Goal: Register for event/course: Sign up to attend an event or enroll in a course

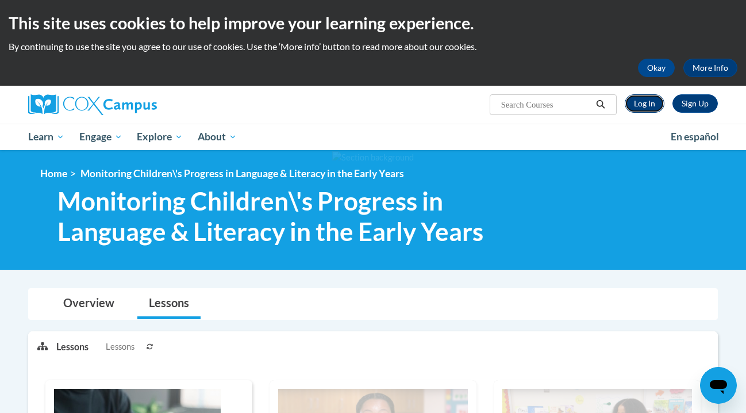
click at [646, 107] on link "Log In" at bounding box center [645, 103] width 40 height 18
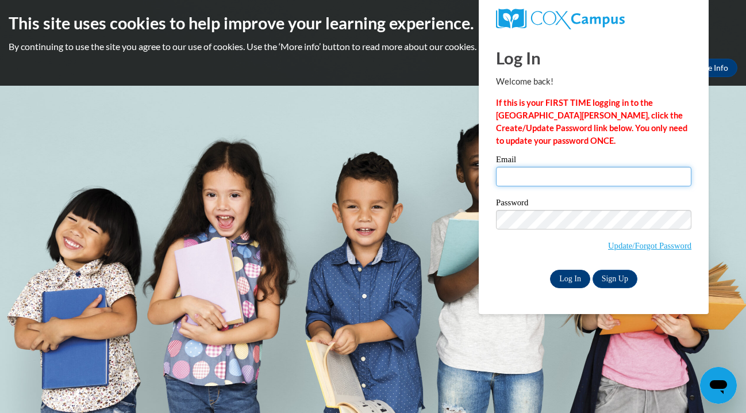
type input "jamieoberdorfer14@gmail.com"
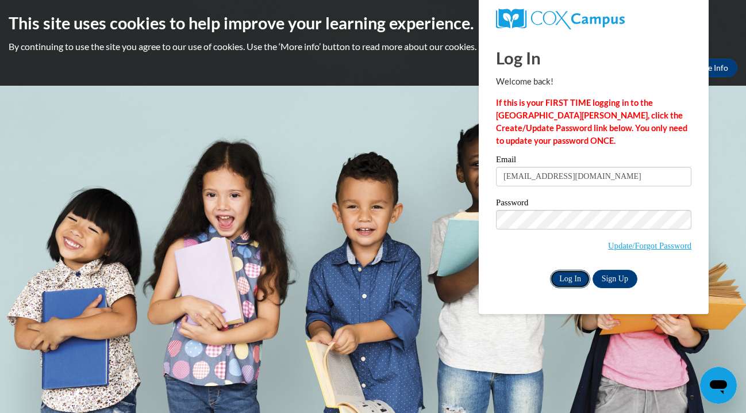
click at [568, 277] on input "Log In" at bounding box center [570, 279] width 40 height 18
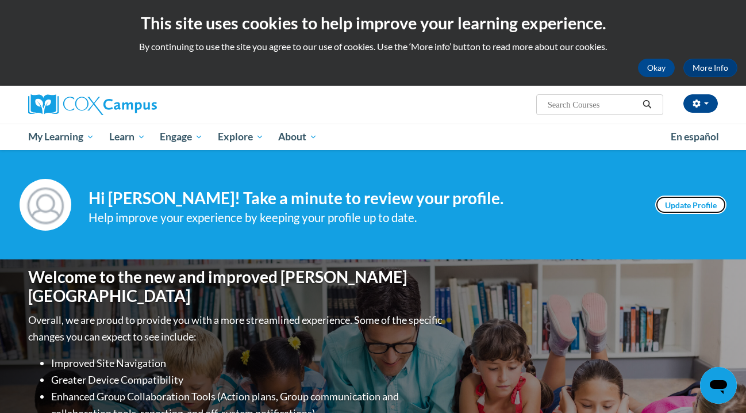
click at [692, 204] on link "Update Profile" at bounding box center [691, 205] width 71 height 18
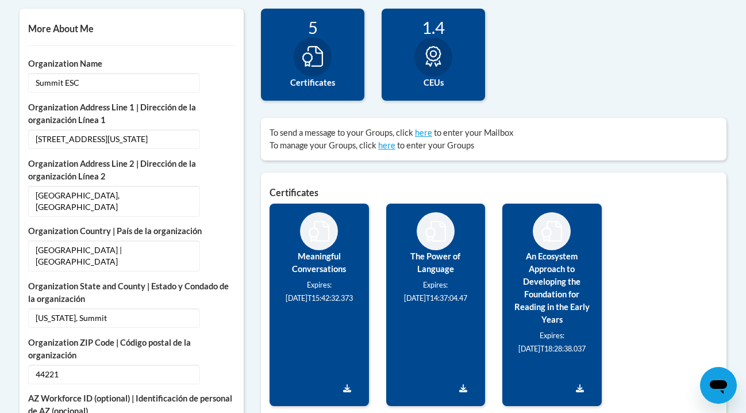
scroll to position [410, 0]
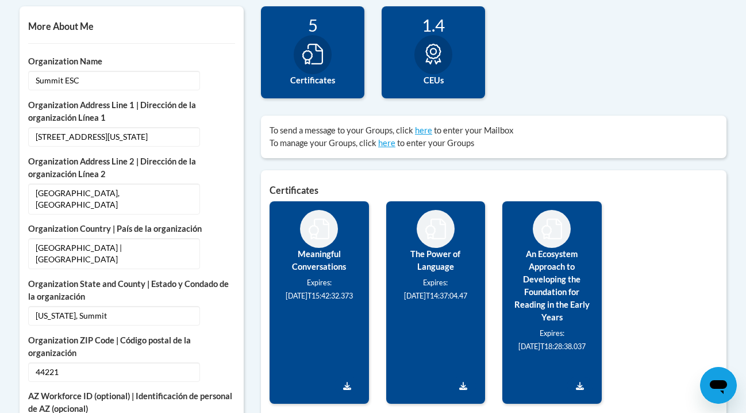
click at [323, 63] on icon at bounding box center [312, 54] width 21 height 21
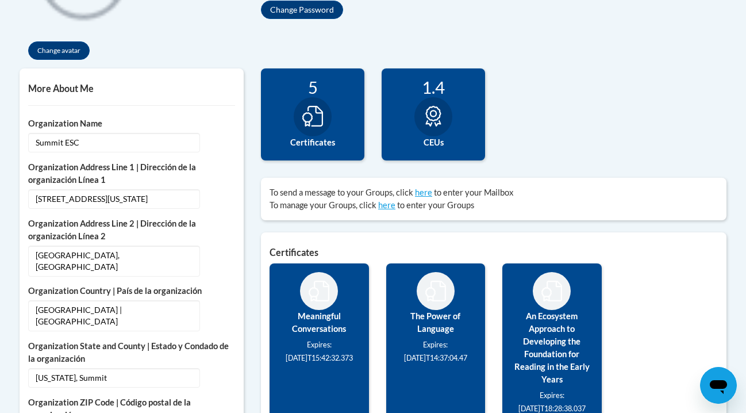
scroll to position [347, 0]
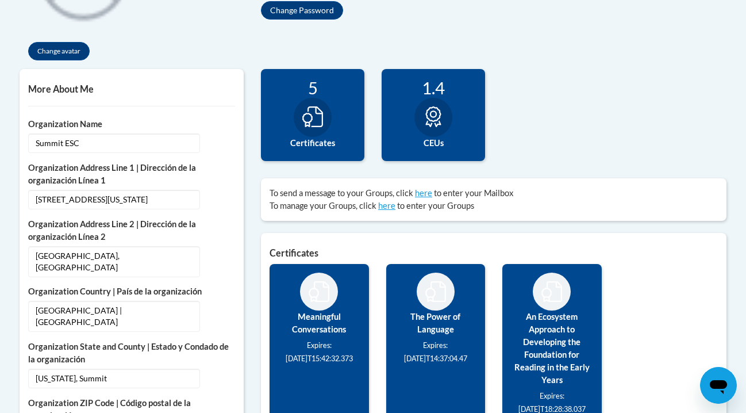
click at [316, 110] on icon at bounding box center [312, 116] width 21 height 21
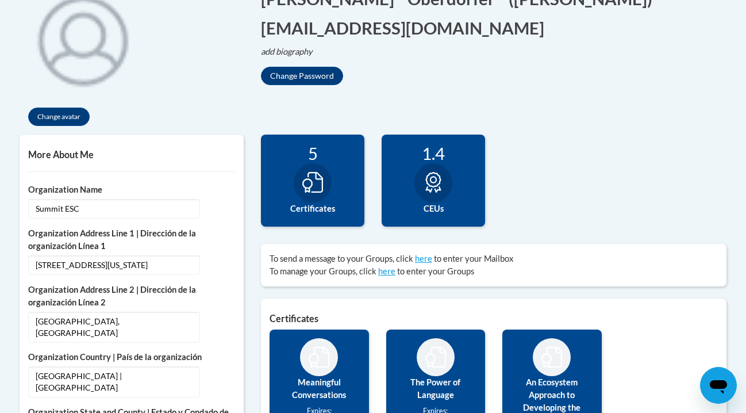
scroll to position [283, 0]
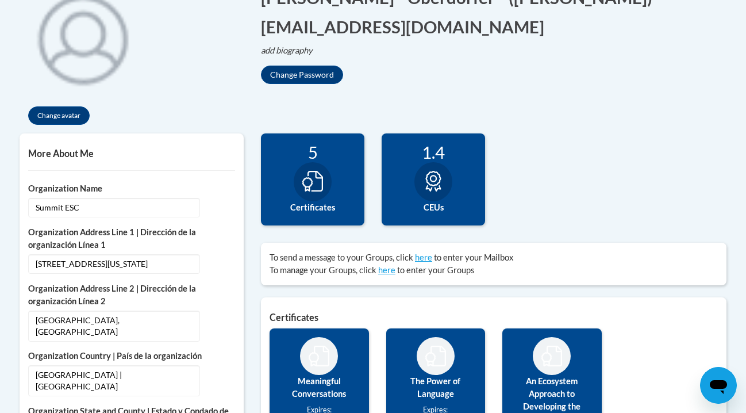
click at [308, 187] on icon at bounding box center [312, 181] width 21 height 21
click at [311, 156] on div "5" at bounding box center [313, 152] width 86 height 20
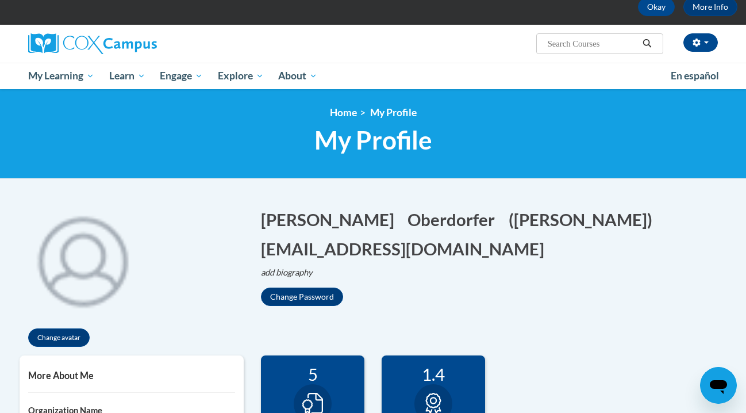
scroll to position [0, 0]
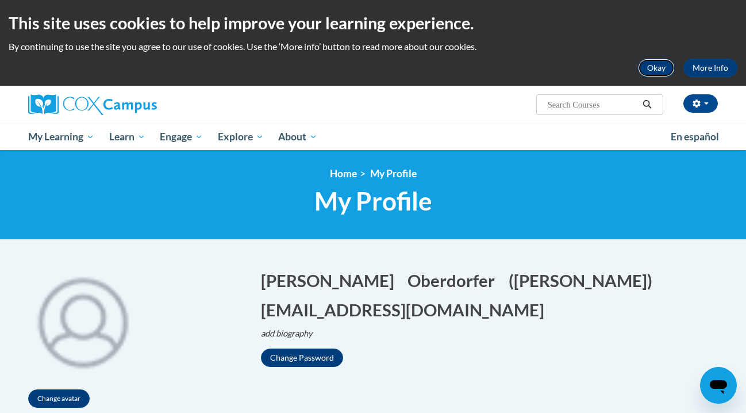
click at [653, 69] on button "Okay" at bounding box center [656, 68] width 37 height 18
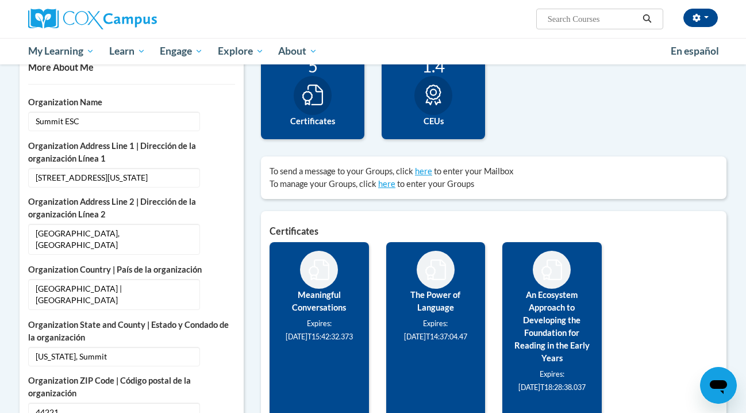
scroll to position [290, 0]
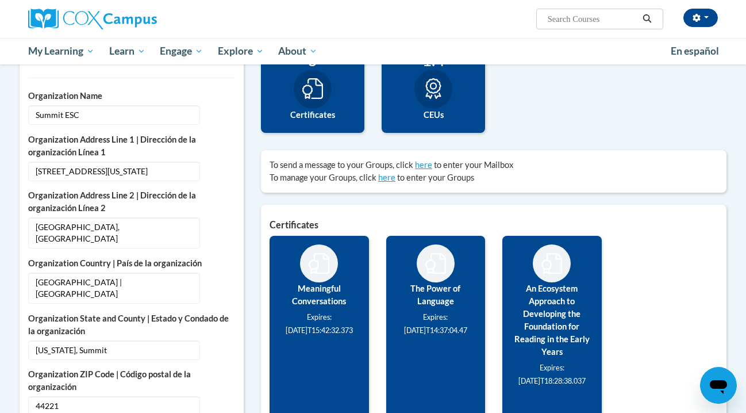
click at [317, 85] on icon at bounding box center [312, 88] width 21 height 21
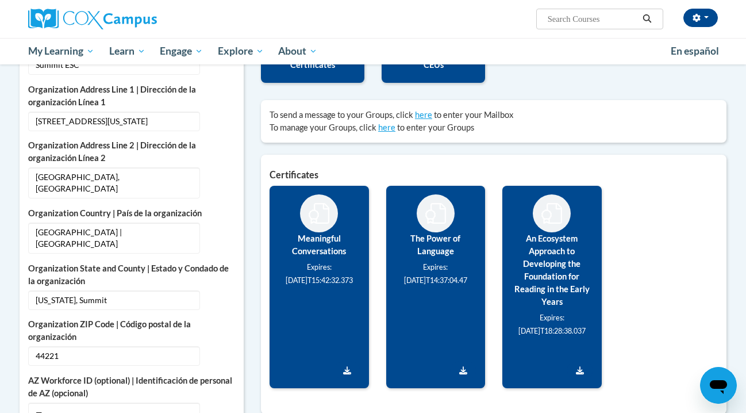
scroll to position [0, 0]
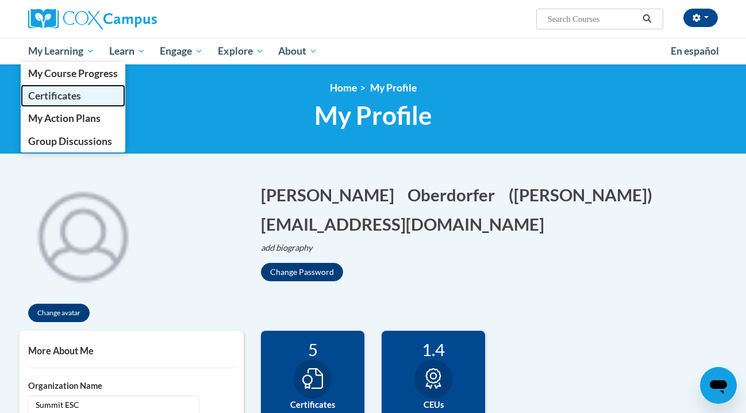
click at [67, 91] on span "Certificates" at bounding box center [54, 96] width 53 height 12
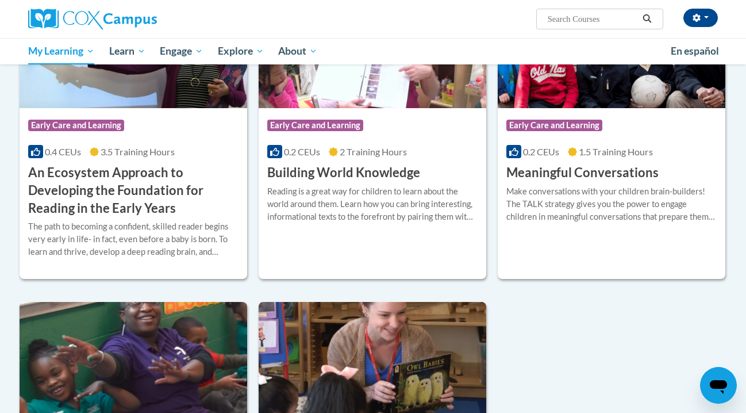
scroll to position [185, 0]
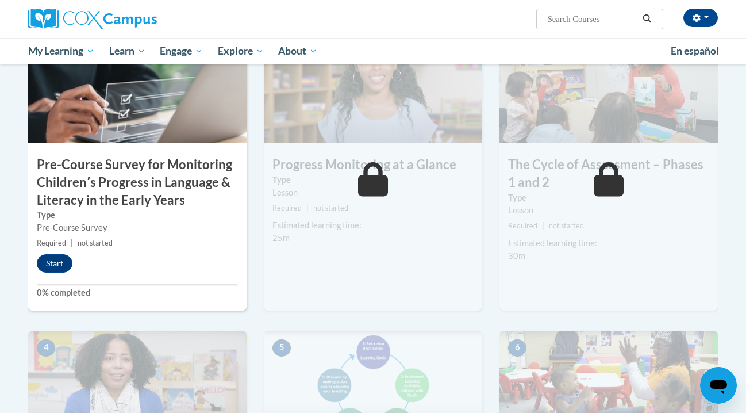
scroll to position [315, 0]
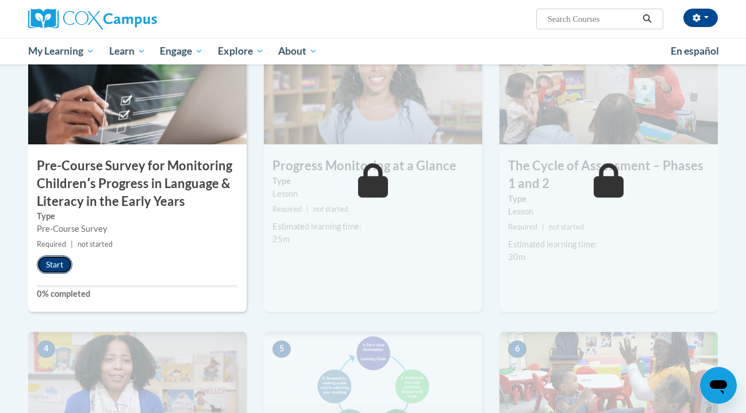
click at [50, 264] on button "Start" at bounding box center [55, 264] width 36 height 18
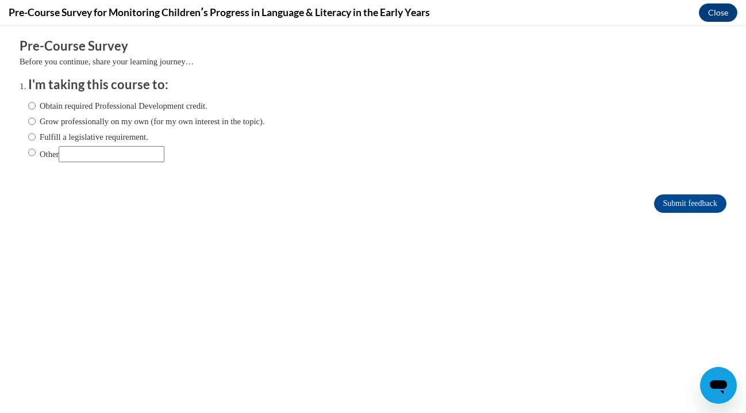
scroll to position [0, 0]
click at [32, 109] on input "Obtain required Professional Development credit." at bounding box center [31, 105] width 7 height 13
radio input "true"
click at [695, 200] on input "Submit feedback" at bounding box center [690, 203] width 72 height 18
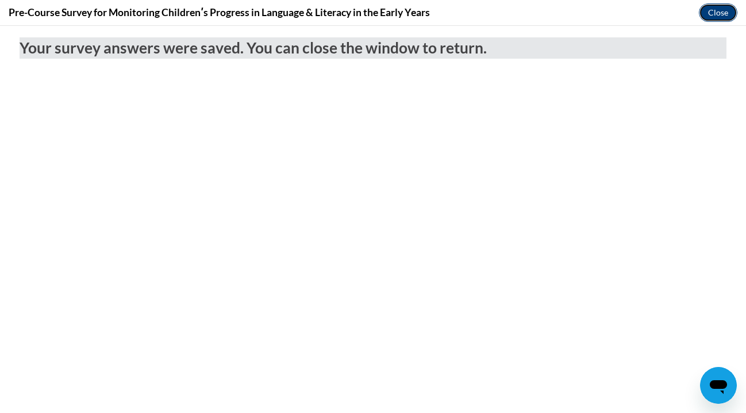
click at [716, 12] on button "Close" at bounding box center [718, 12] width 39 height 18
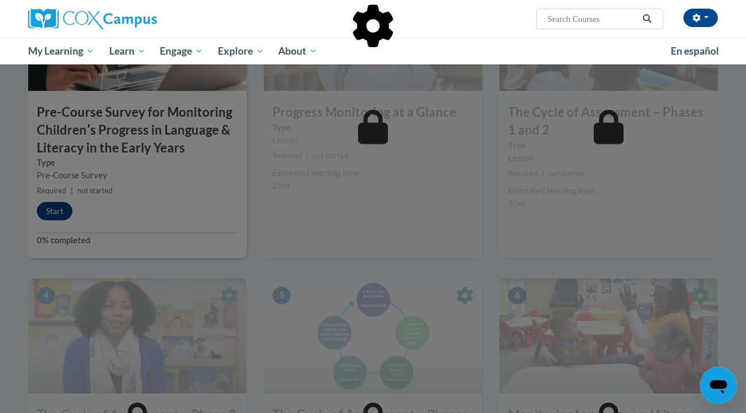
scroll to position [374, 0]
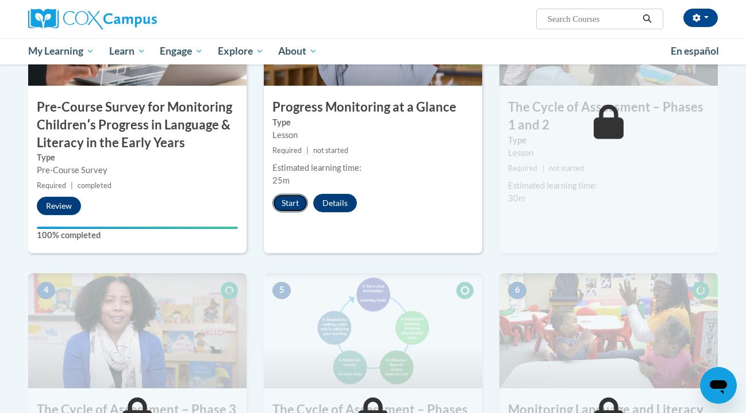
click at [282, 203] on button "Start" at bounding box center [291, 203] width 36 height 18
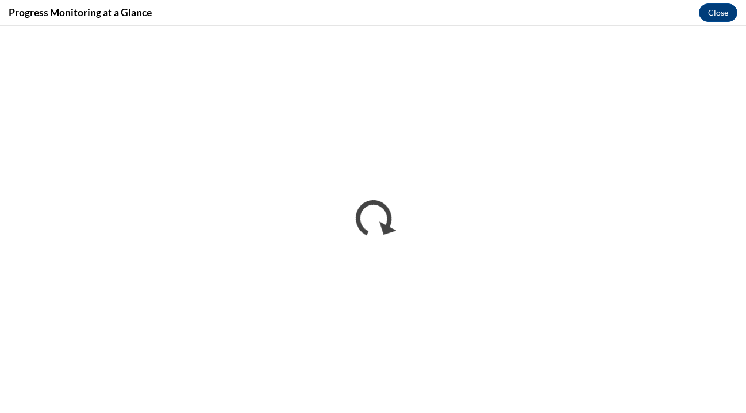
scroll to position [0, 0]
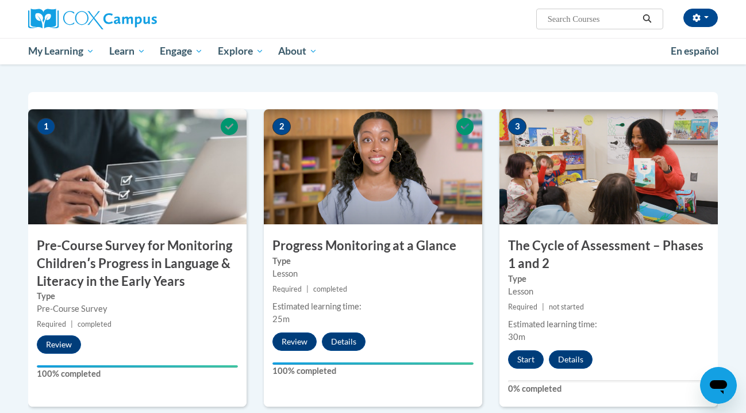
scroll to position [253, 0]
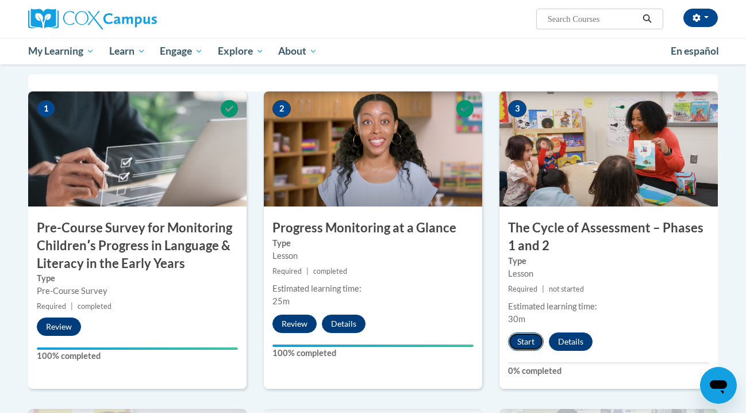
click at [522, 347] on button "Start" at bounding box center [526, 341] width 36 height 18
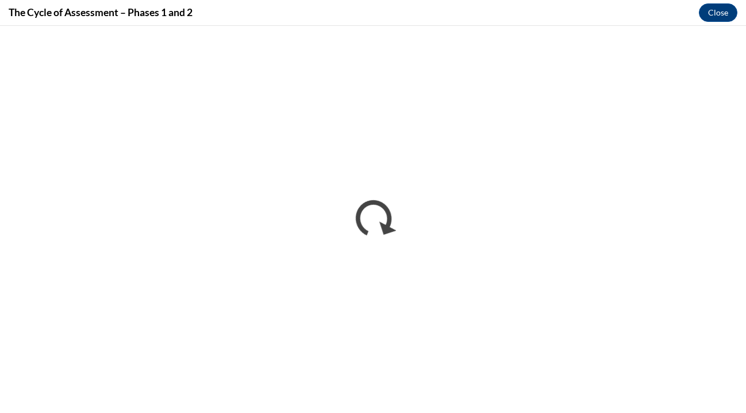
scroll to position [0, 0]
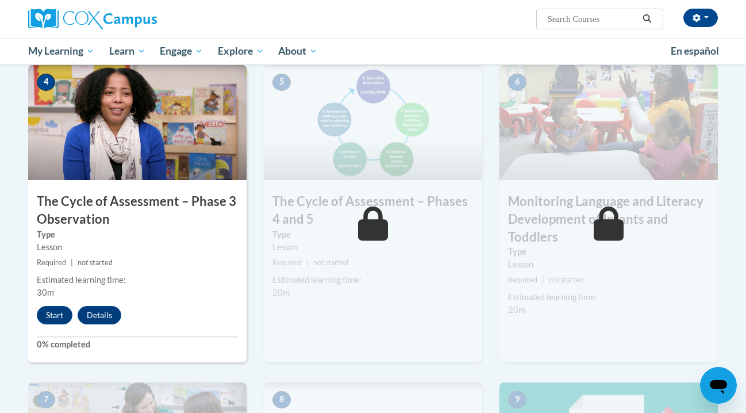
scroll to position [503, 0]
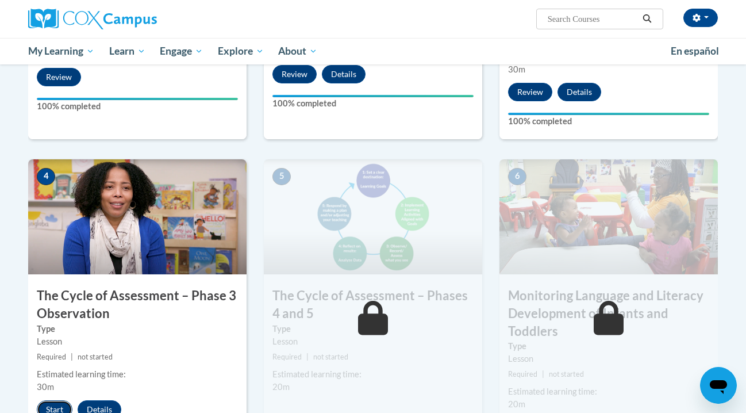
click at [55, 405] on button "Start" at bounding box center [55, 409] width 36 height 18
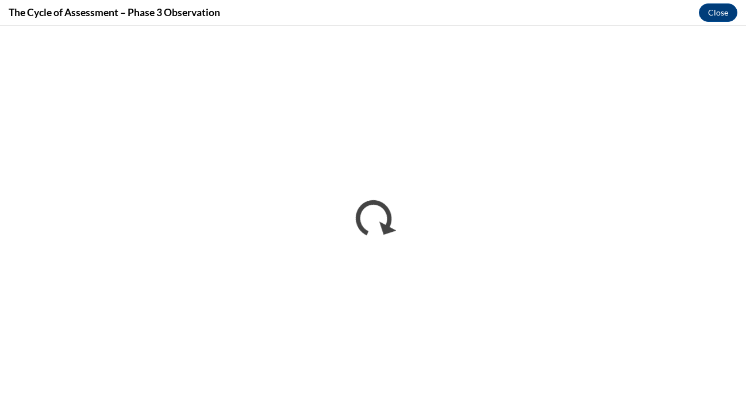
scroll to position [0, 0]
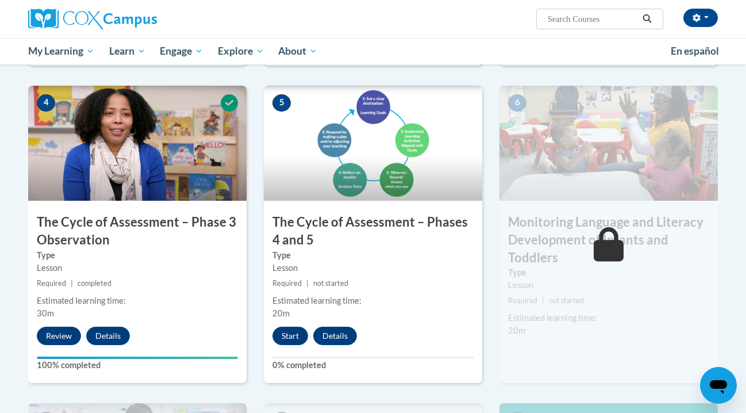
scroll to position [586, 0]
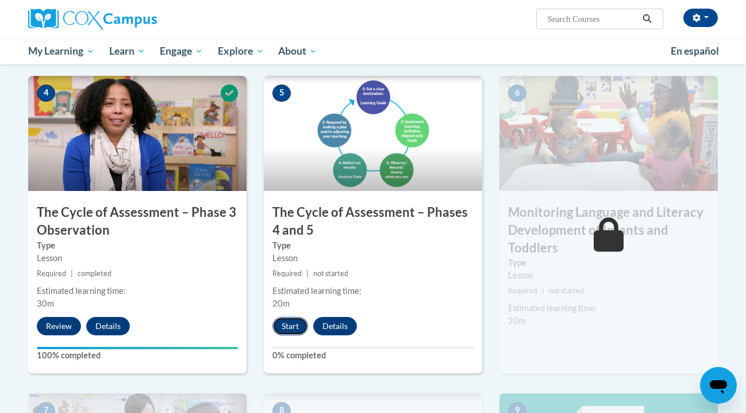
click at [297, 328] on button "Start" at bounding box center [291, 326] width 36 height 18
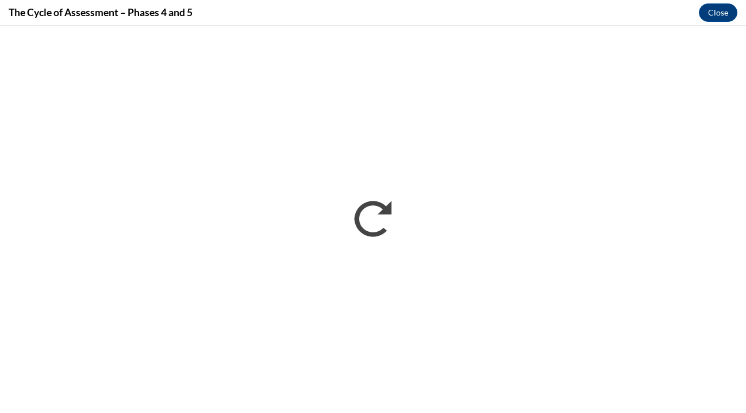
scroll to position [0, 0]
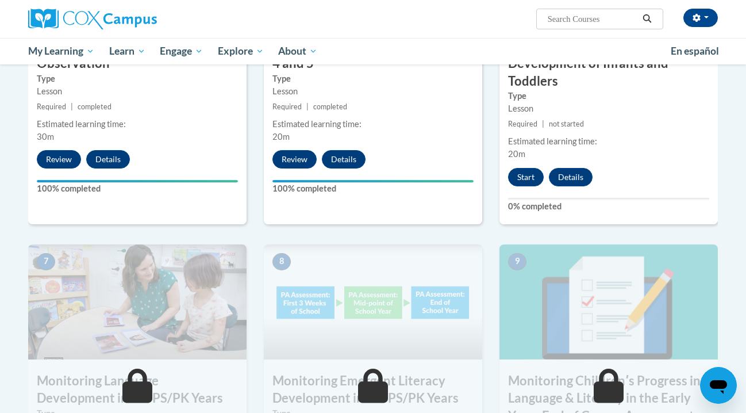
scroll to position [669, 0]
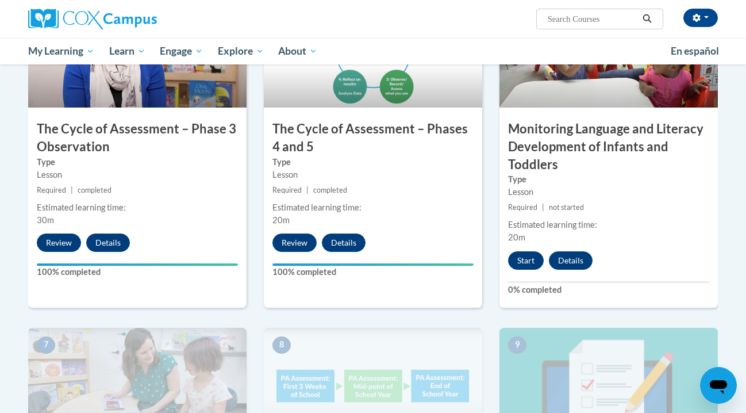
click at [512, 270] on div "6 Monitoring Language and Literacy Development of Infants and Toddlers Type Les…" at bounding box center [609, 150] width 219 height 315
click at [520, 263] on button "Start" at bounding box center [526, 260] width 36 height 18
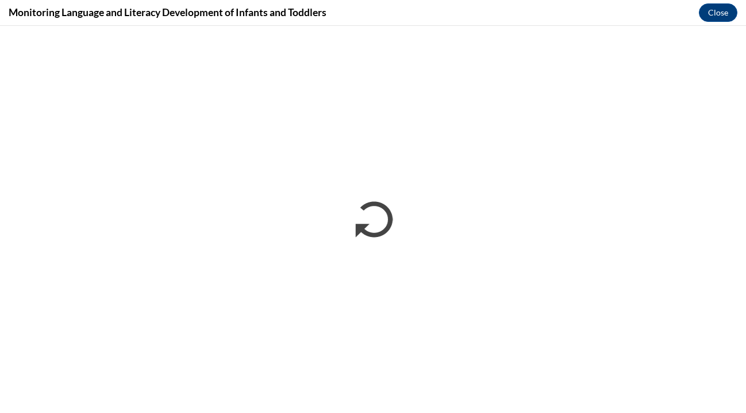
scroll to position [0, 0]
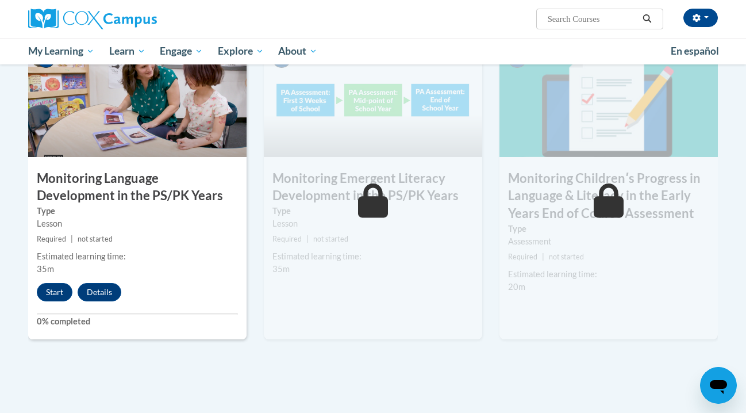
scroll to position [956, 0]
click at [56, 292] on button "Start" at bounding box center [55, 291] width 36 height 18
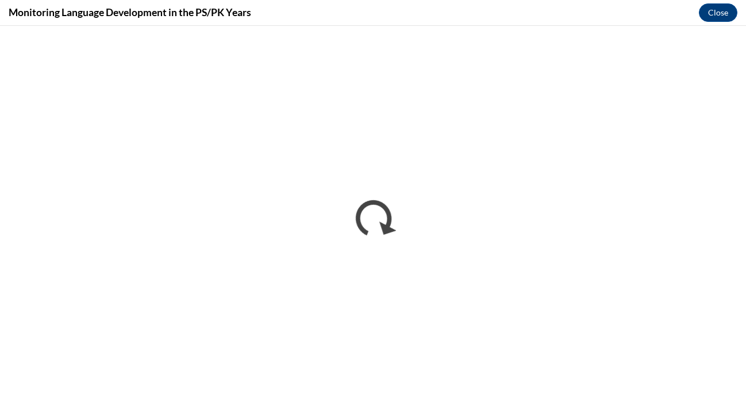
scroll to position [0, 0]
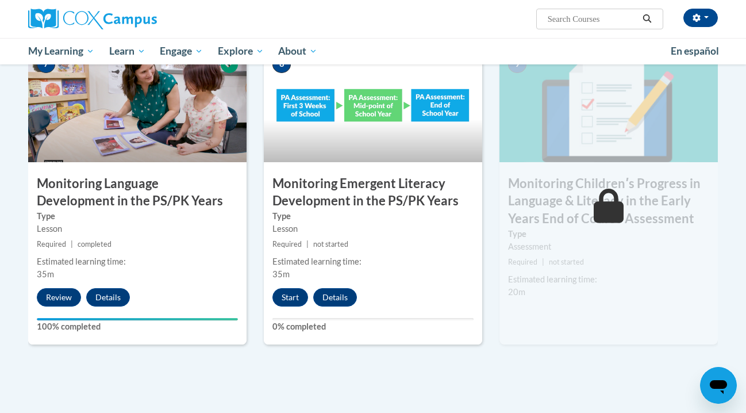
scroll to position [951, 0]
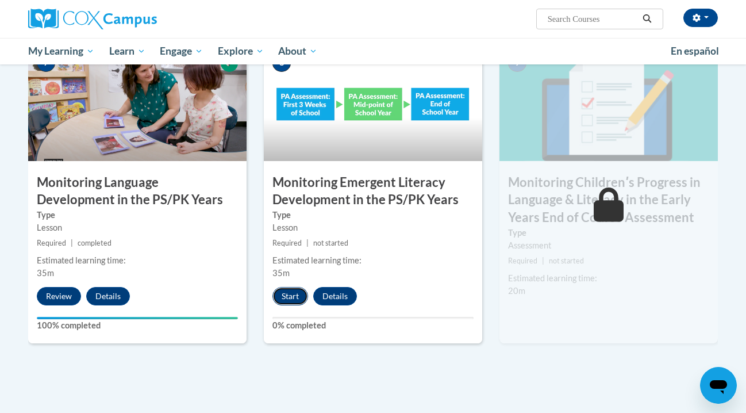
click at [294, 290] on button "Start" at bounding box center [291, 296] width 36 height 18
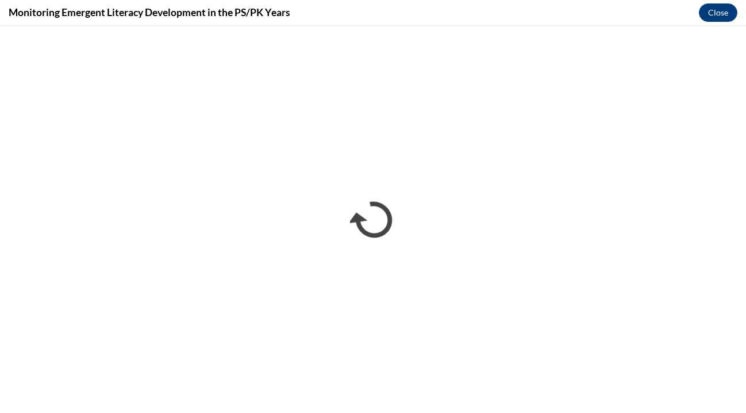
scroll to position [0, 0]
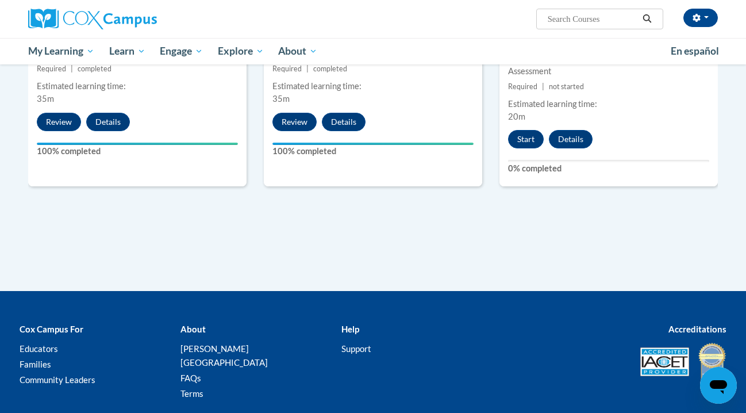
scroll to position [1087, 0]
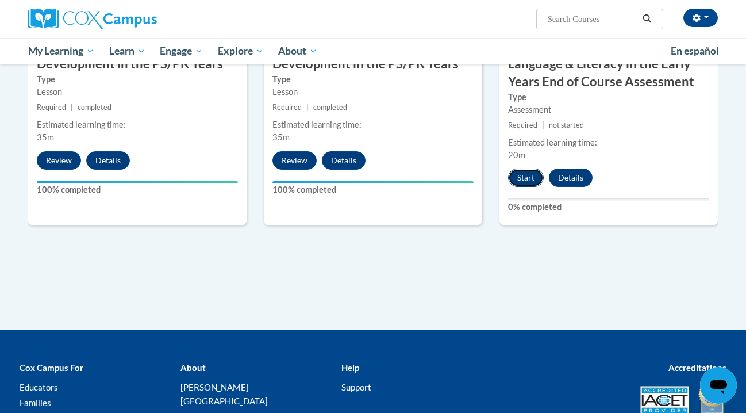
click at [531, 172] on button "Start" at bounding box center [526, 177] width 36 height 18
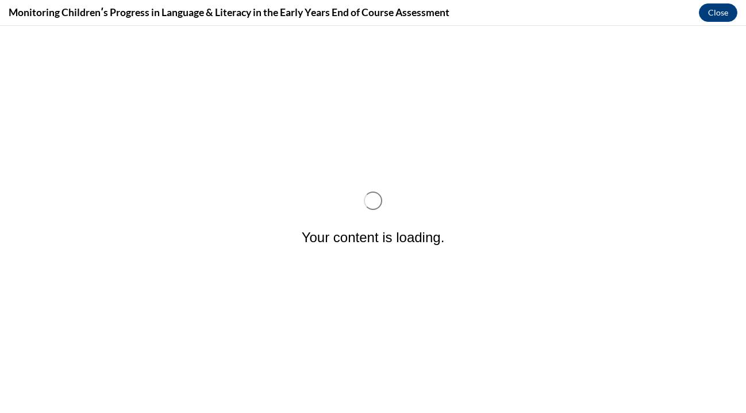
scroll to position [0, 0]
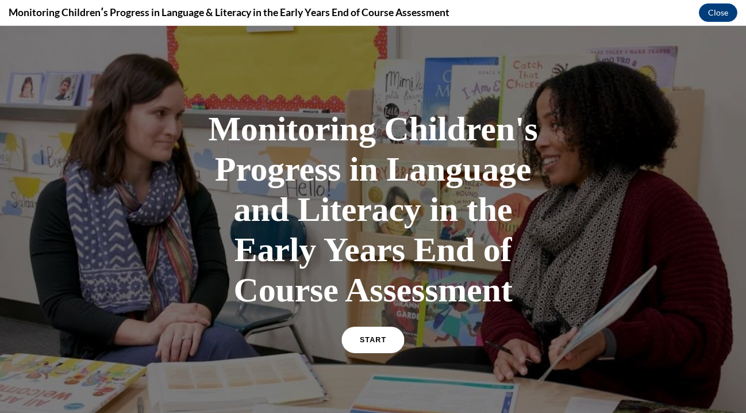
click at [367, 336] on span "START" at bounding box center [373, 340] width 26 height 9
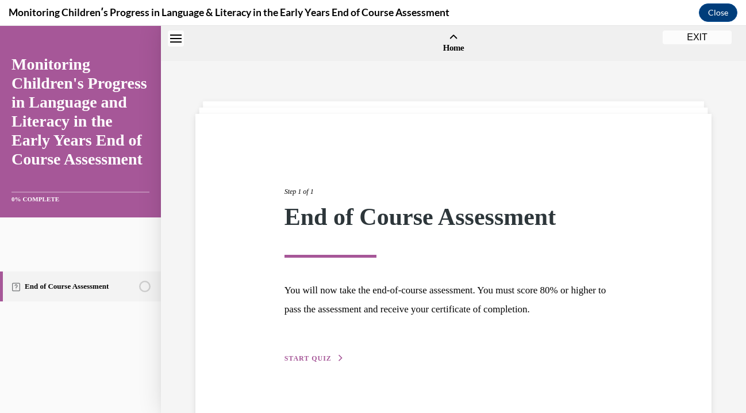
scroll to position [36, 0]
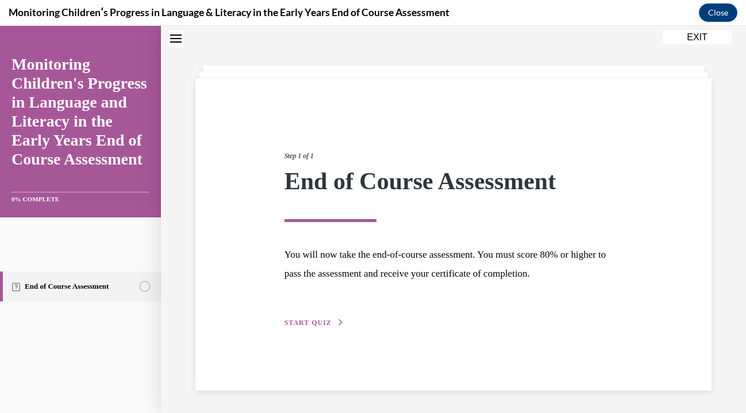
click at [317, 321] on span "START QUIZ" at bounding box center [308, 323] width 47 height 8
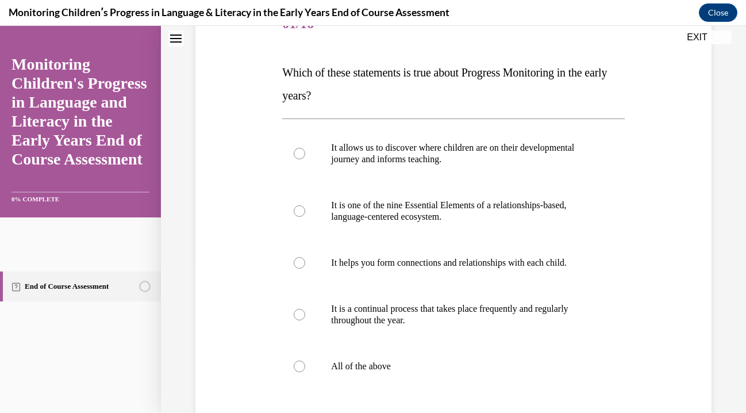
scroll to position [184, 0]
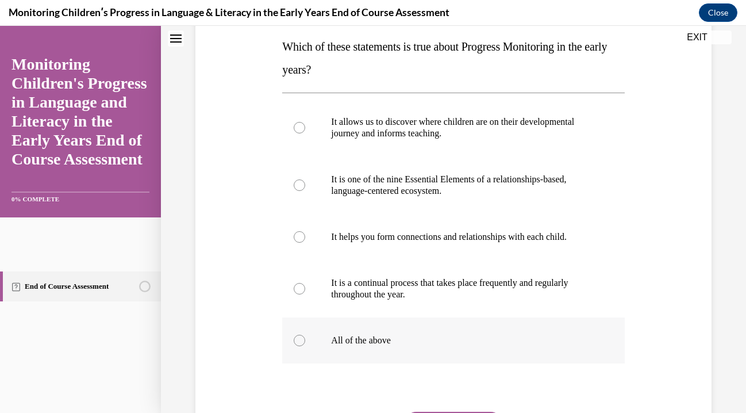
click at [298, 348] on label "All of the above" at bounding box center [453, 340] width 342 height 46
click at [298, 346] on input "All of the above" at bounding box center [300, 341] width 12 height 12
radio input "true"
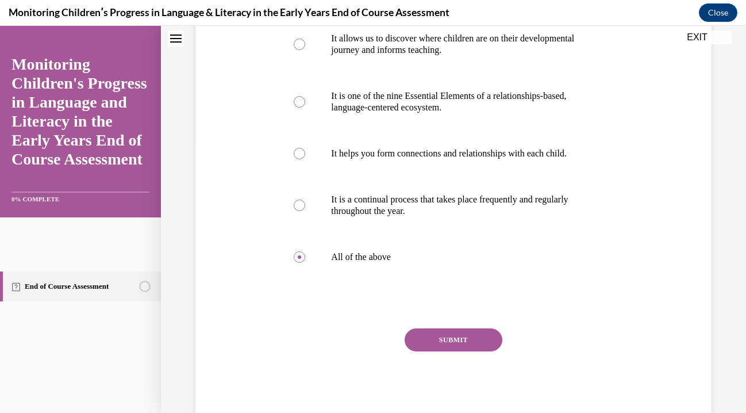
click at [442, 342] on button "SUBMIT" at bounding box center [454, 339] width 98 height 23
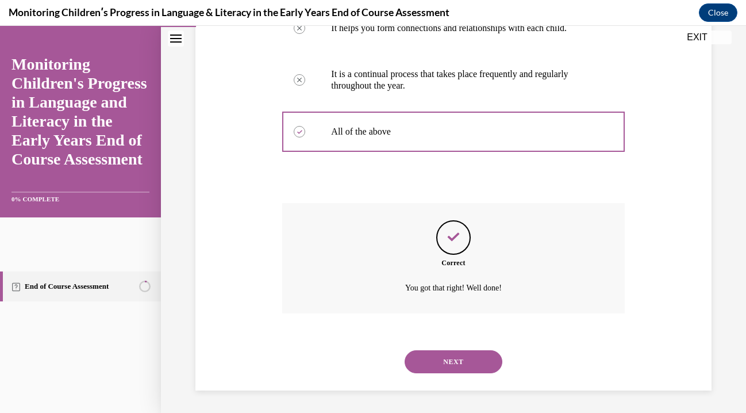
scroll to position [393, 0]
click at [453, 361] on button "NEXT" at bounding box center [454, 361] width 98 height 23
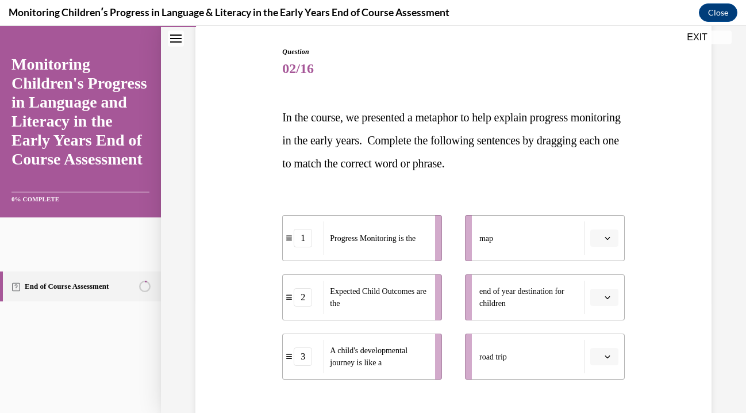
scroll to position [0, 0]
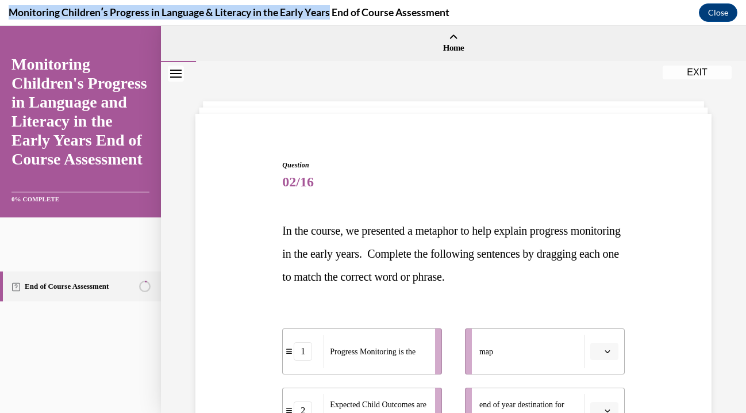
drag, startPoint x: 10, startPoint y: 14, endPoint x: 334, endPoint y: 16, distance: 324.3
click at [334, 16] on h4 "Monitoring Childrenʹs Progress in Language & Literacy in the Early Years End of…" at bounding box center [229, 12] width 441 height 14
copy h4 "Monitoring Childrenʹs Progress in Language & Literacy in the Early Years"
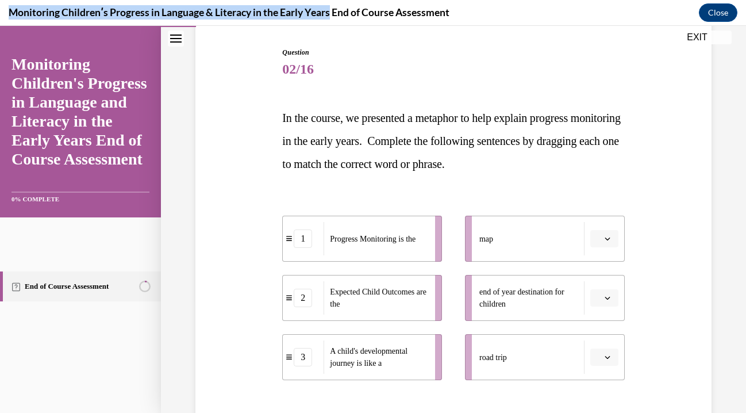
scroll to position [183, 0]
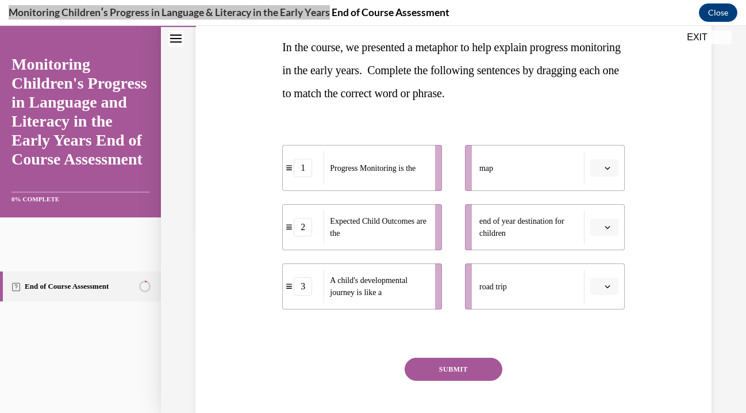
click at [647, 178] on div "Question 02/16 In the course, we presented a metaphor to help explain progress …" at bounding box center [454, 197] width 522 height 510
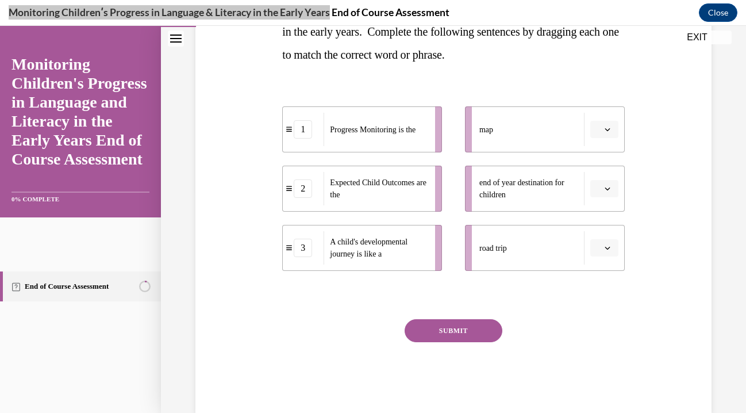
scroll to position [246, 0]
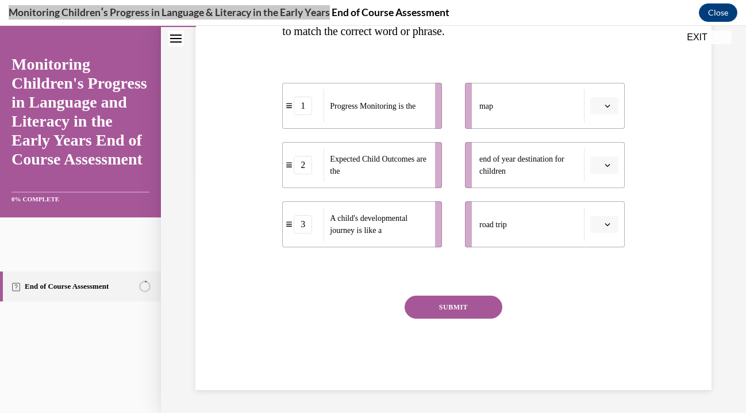
click at [609, 239] on li "road trip" at bounding box center [545, 224] width 160 height 46
click at [608, 166] on icon "button" at bounding box center [607, 165] width 5 height 3
click at [600, 207] on div "1" at bounding box center [603, 213] width 29 height 23
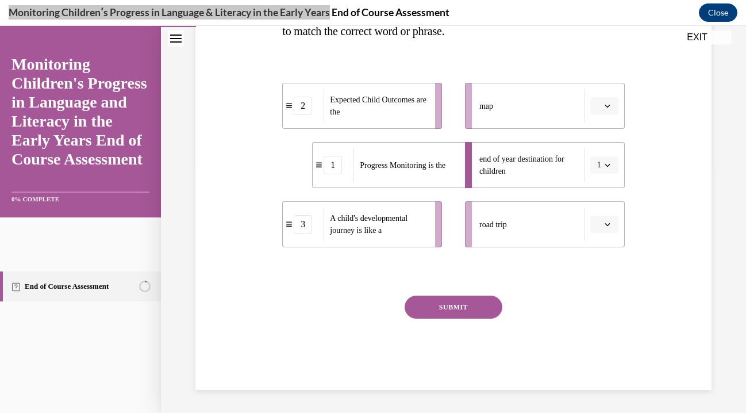
click at [612, 168] on button "1" at bounding box center [605, 164] width 28 height 17
click at [610, 102] on span "button" at bounding box center [608, 106] width 8 height 8
click at [601, 153] on span "1" at bounding box center [600, 154] width 4 height 9
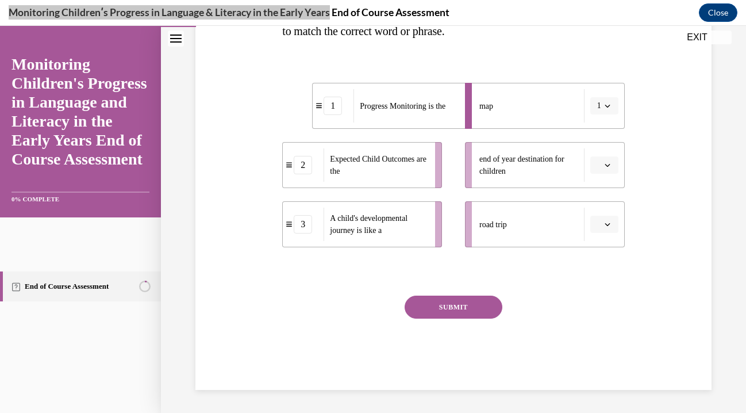
click at [606, 164] on icon "button" at bounding box center [607, 165] width 5 height 3
click at [602, 231] on div "2" at bounding box center [603, 236] width 29 height 23
click at [608, 222] on icon "button" at bounding box center [608, 224] width 6 height 6
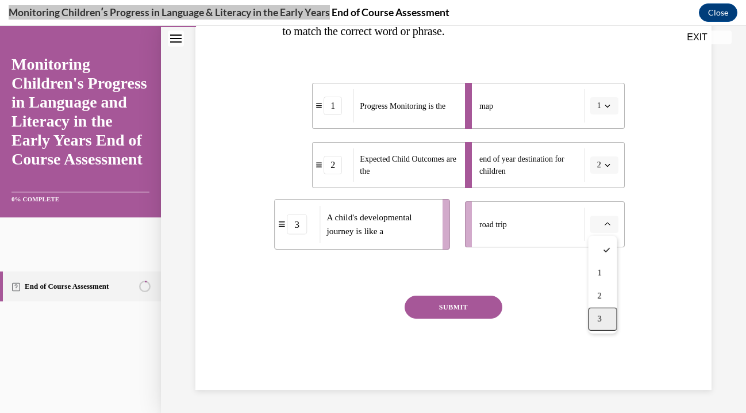
click at [604, 315] on div "3" at bounding box center [603, 319] width 29 height 23
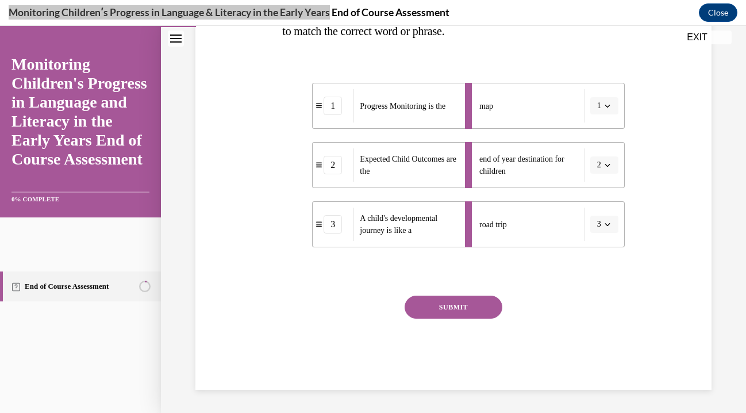
click at [454, 303] on button "SUBMIT" at bounding box center [454, 307] width 98 height 23
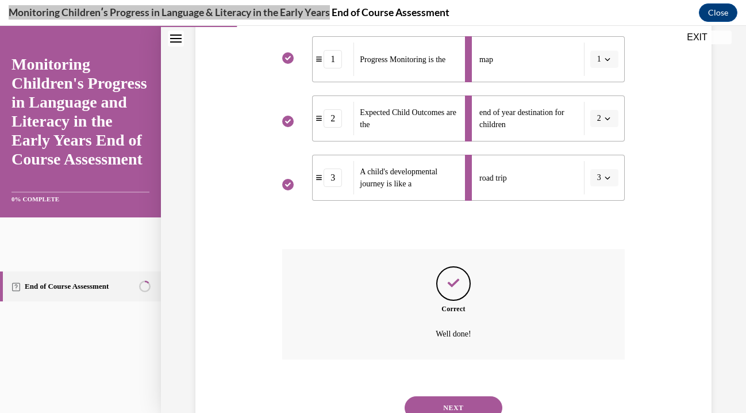
scroll to position [339, 0]
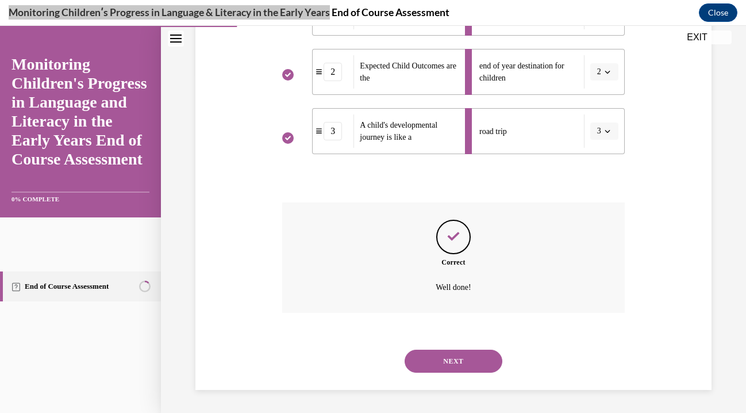
click at [449, 357] on button "NEXT" at bounding box center [454, 361] width 98 height 23
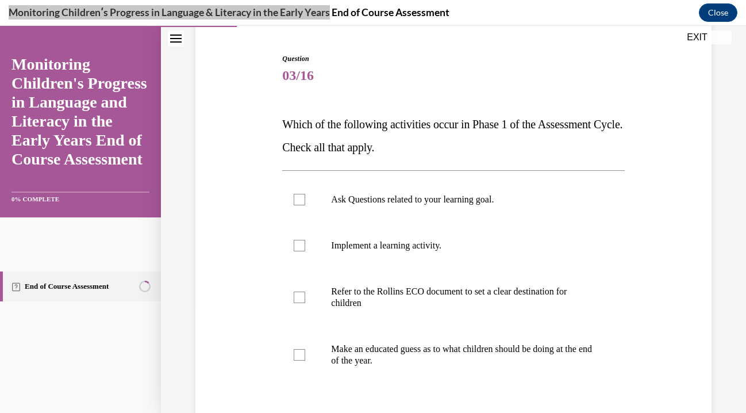
scroll to position [162, 0]
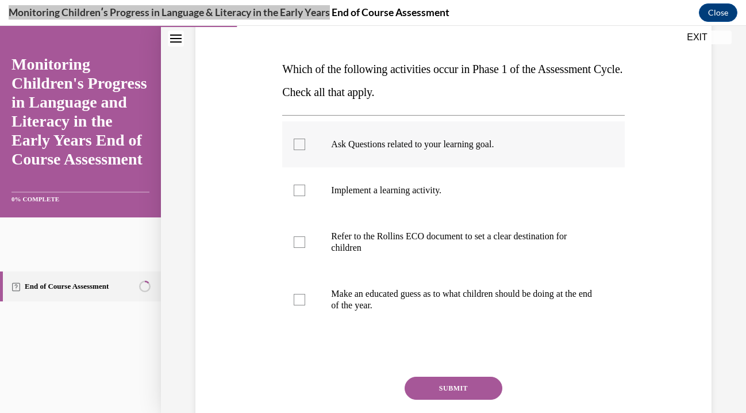
click at [298, 143] on div at bounding box center [300, 145] width 12 height 12
click at [298, 143] on input "Ask Questions related to your learning goal." at bounding box center [300, 145] width 12 height 12
checkbox input "true"
click at [300, 241] on div at bounding box center [300, 242] width 12 height 12
click at [300, 241] on input "Refer to the Rollins ECO document to set a clear destination for children" at bounding box center [300, 242] width 12 height 12
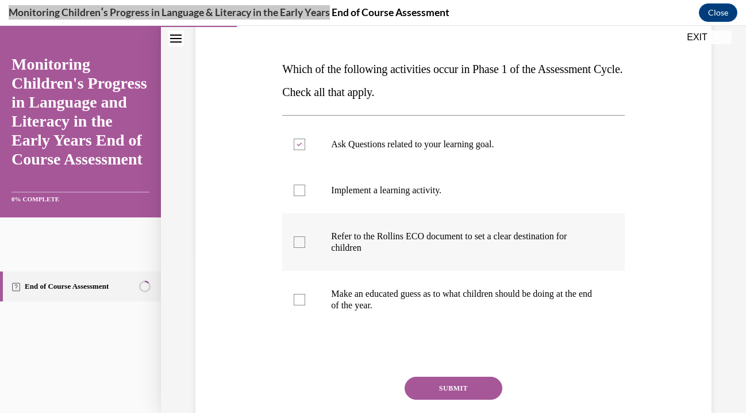
checkbox input "true"
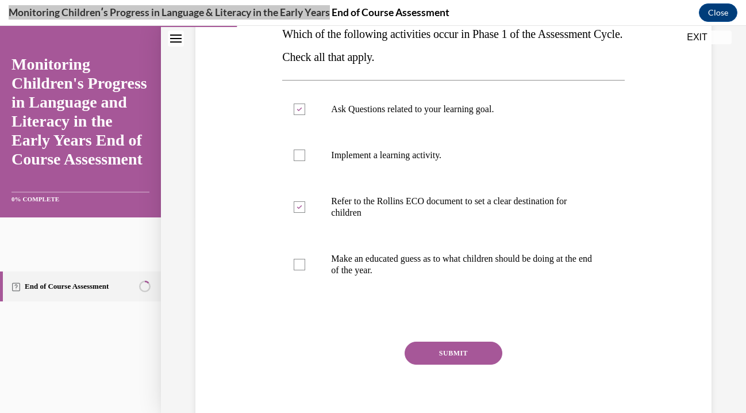
click at [449, 347] on button "SUBMIT" at bounding box center [454, 353] width 98 height 23
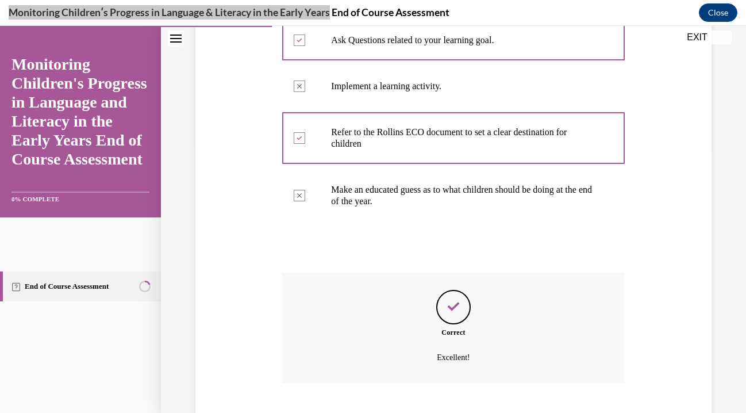
scroll to position [336, 0]
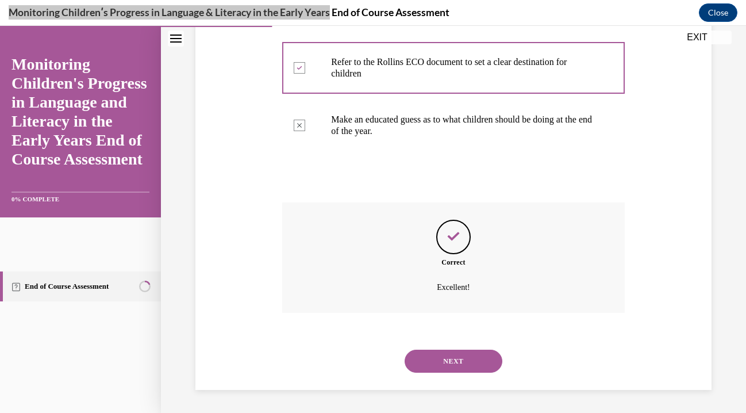
click at [447, 363] on button "NEXT" at bounding box center [454, 361] width 98 height 23
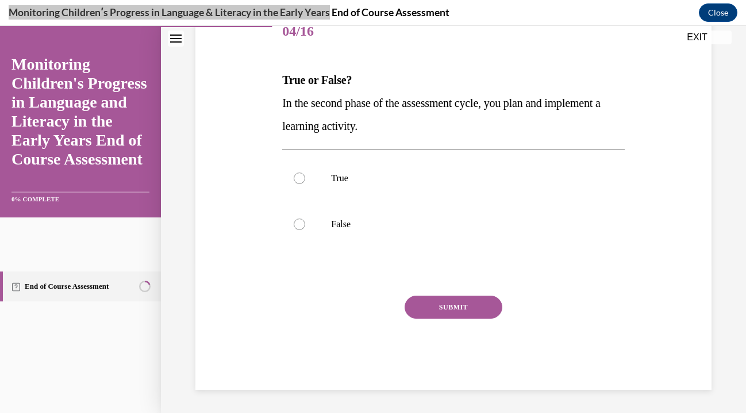
scroll to position [128, 0]
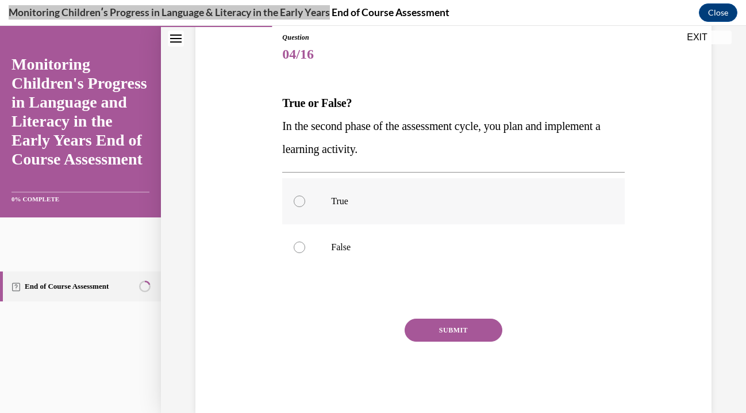
click at [299, 198] on div at bounding box center [300, 202] width 12 height 12
click at [299, 198] on input "True" at bounding box center [300, 202] width 12 height 12
radio input "true"
click at [447, 324] on button "SUBMIT" at bounding box center [454, 330] width 98 height 23
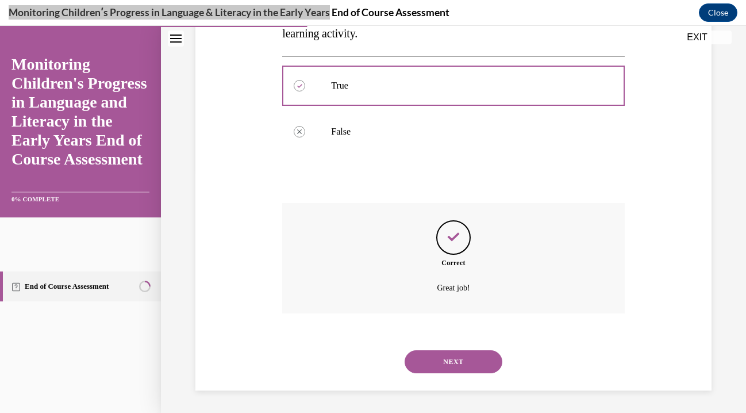
scroll to position [244, 0]
click at [461, 359] on button "NEXT" at bounding box center [454, 361] width 98 height 23
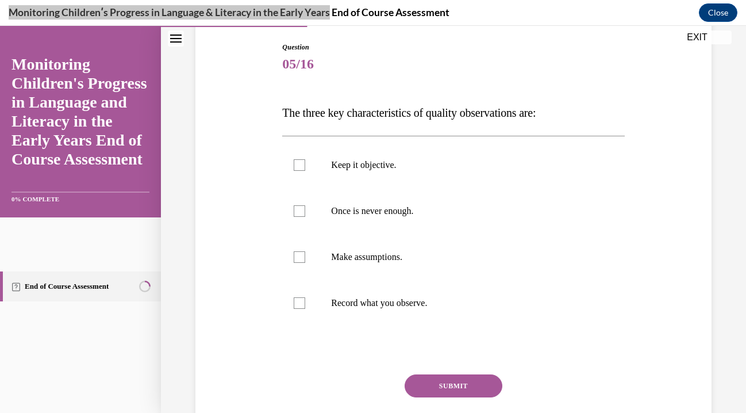
scroll to position [177, 0]
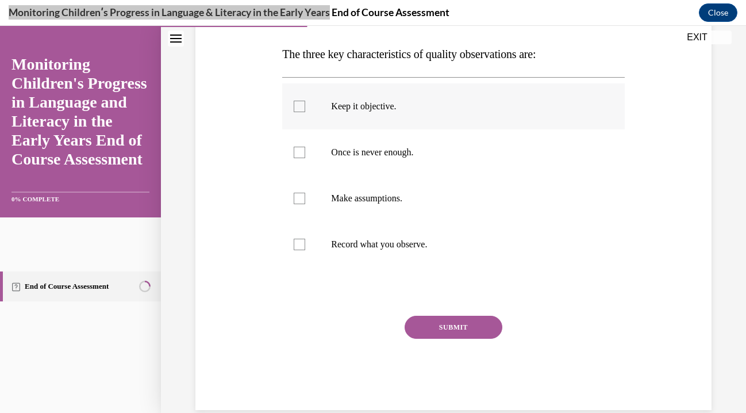
click at [297, 106] on div at bounding box center [300, 107] width 12 height 12
click at [297, 106] on input "Keep it objective." at bounding box center [300, 107] width 12 height 12
checkbox input "true"
click at [301, 149] on div at bounding box center [300, 153] width 12 height 12
click at [301, 149] on input "Once is never enough." at bounding box center [300, 153] width 12 height 12
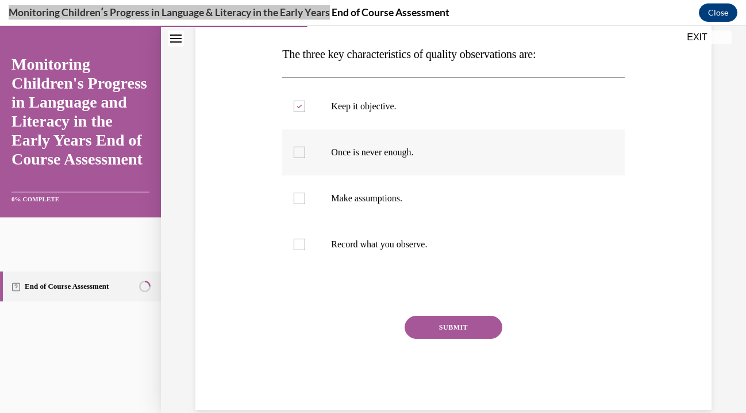
checkbox input "true"
click at [301, 243] on div at bounding box center [300, 245] width 12 height 12
click at [301, 243] on input "Record what you observe." at bounding box center [300, 245] width 12 height 12
checkbox input "true"
click at [490, 327] on button "SUBMIT" at bounding box center [454, 327] width 98 height 23
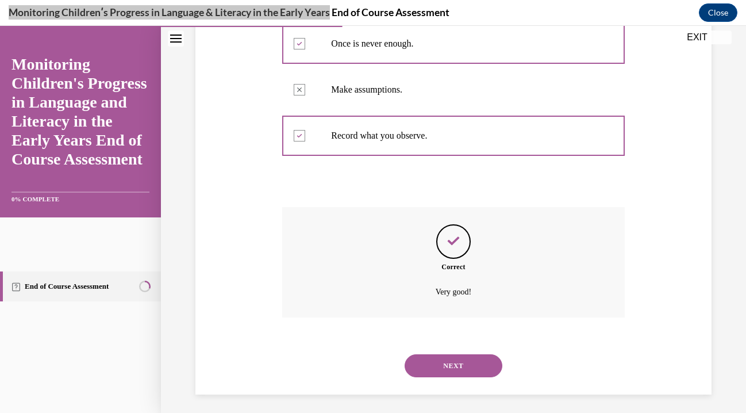
scroll to position [290, 0]
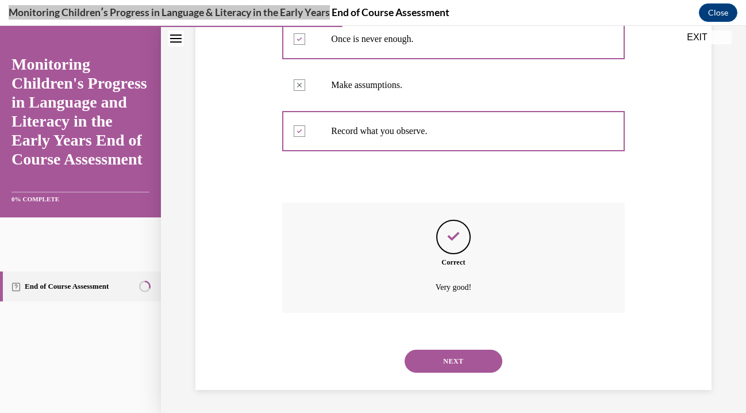
click at [465, 373] on div "NEXT" at bounding box center [453, 361] width 342 height 46
click at [466, 362] on button "NEXT" at bounding box center [454, 361] width 98 height 23
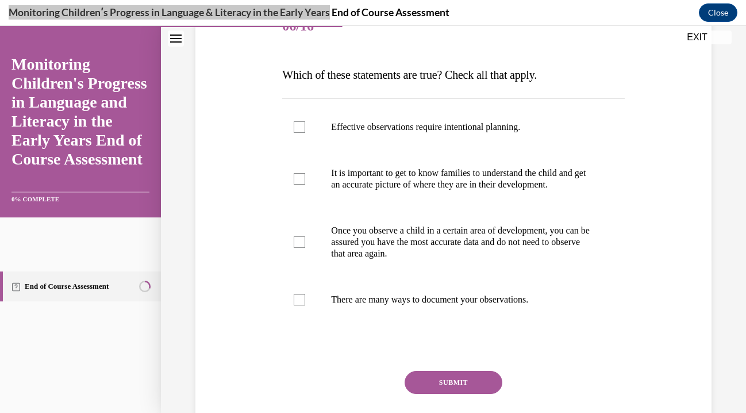
scroll to position [155, 0]
click at [297, 131] on div at bounding box center [300, 128] width 12 height 12
click at [297, 131] on input "Effective observations require intentional planning." at bounding box center [300, 128] width 12 height 12
checkbox input "true"
click at [300, 182] on div at bounding box center [300, 180] width 12 height 12
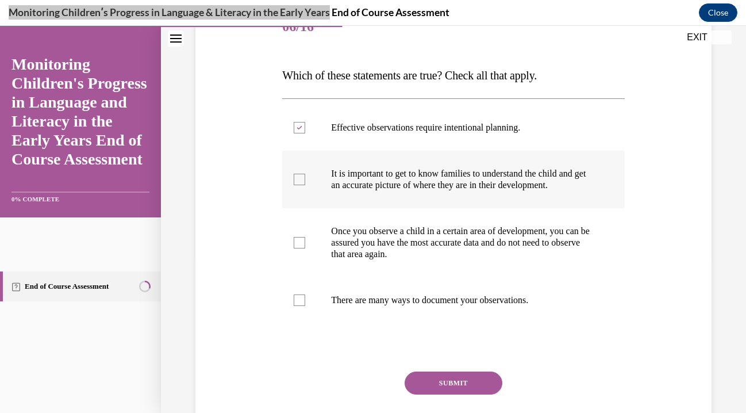
click at [300, 182] on input "It is important to get to know families to understand the child and get an accu…" at bounding box center [300, 180] width 12 height 12
checkbox input "true"
click at [298, 300] on div at bounding box center [300, 300] width 12 height 12
click at [298, 300] on input "There are many ways to document your observations." at bounding box center [300, 300] width 12 height 12
checkbox input "true"
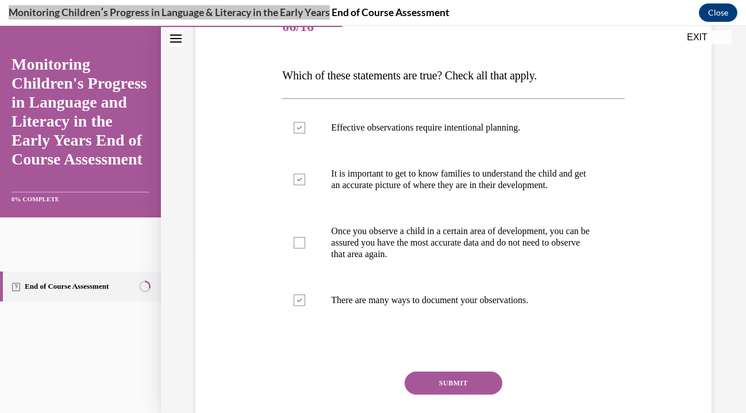
click at [443, 382] on button "SUBMIT" at bounding box center [454, 382] width 98 height 23
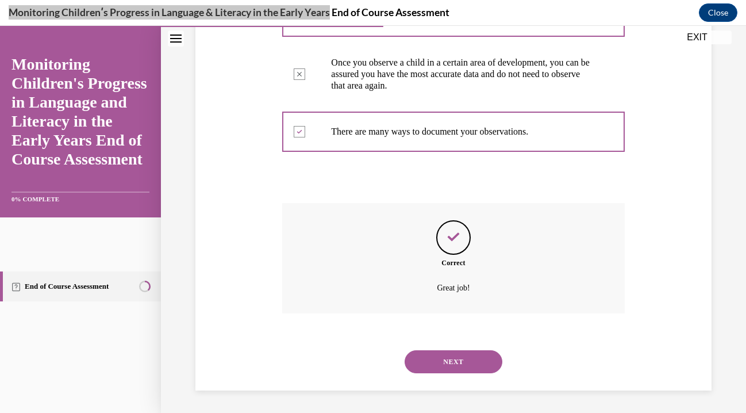
scroll to position [324, 0]
click at [445, 369] on button "NEXT" at bounding box center [454, 361] width 98 height 23
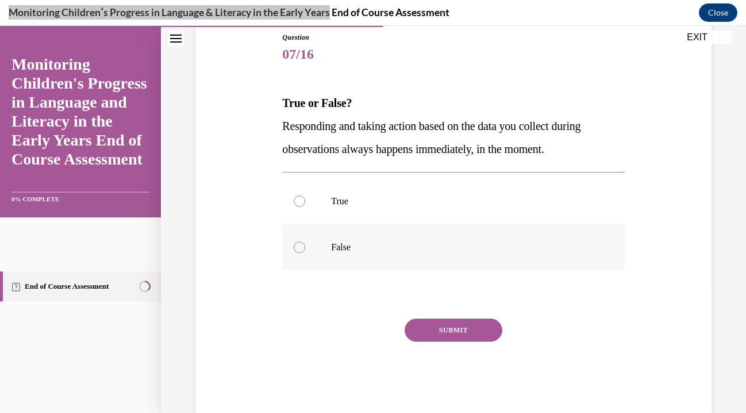
click at [296, 252] on label "False" at bounding box center [453, 247] width 342 height 46
click at [296, 252] on input "False" at bounding box center [300, 248] width 12 height 12
radio input "true"
click at [435, 325] on button "SUBMIT" at bounding box center [454, 330] width 98 height 23
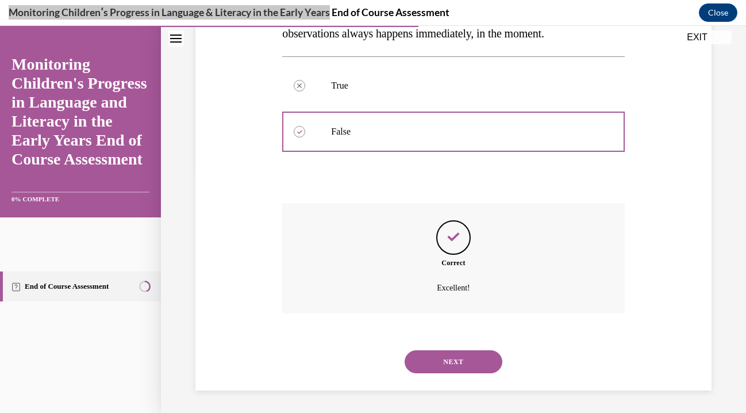
scroll to position [244, 0]
click at [455, 365] on button "NEXT" at bounding box center [454, 361] width 98 height 23
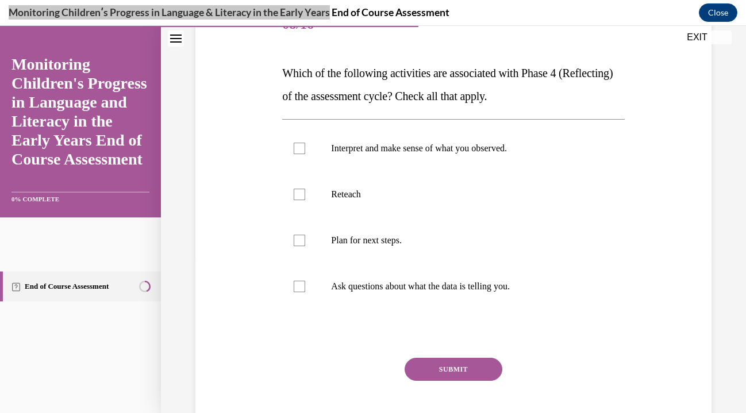
scroll to position [169, 0]
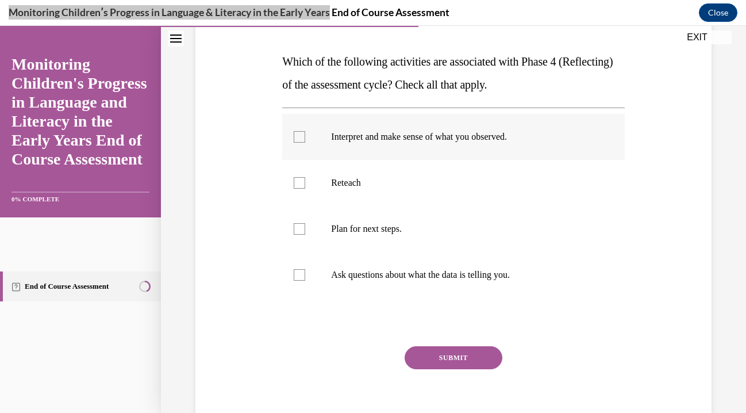
click at [301, 140] on div at bounding box center [300, 137] width 12 height 12
click at [301, 140] on input "Interpret and make sense of what you observed." at bounding box center [300, 137] width 12 height 12
checkbox input "true"
click at [301, 272] on div at bounding box center [300, 275] width 12 height 12
click at [301, 272] on input "Ask questions about what the data is telling you." at bounding box center [300, 275] width 12 height 12
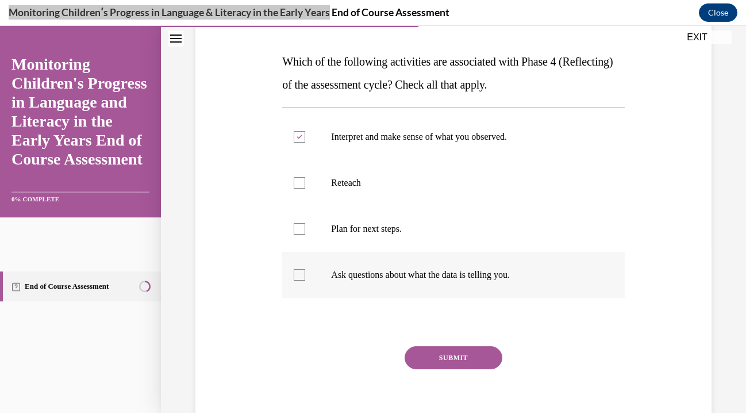
checkbox input "true"
click at [442, 350] on button "SUBMIT" at bounding box center [454, 357] width 98 height 23
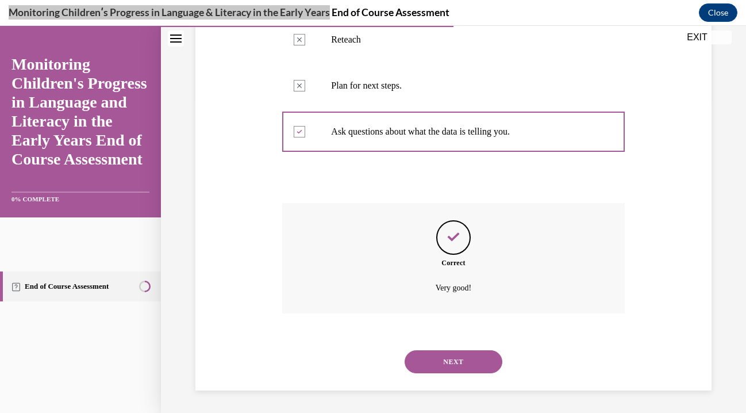
scroll to position [313, 0]
click at [458, 355] on button "NEXT" at bounding box center [454, 361] width 98 height 23
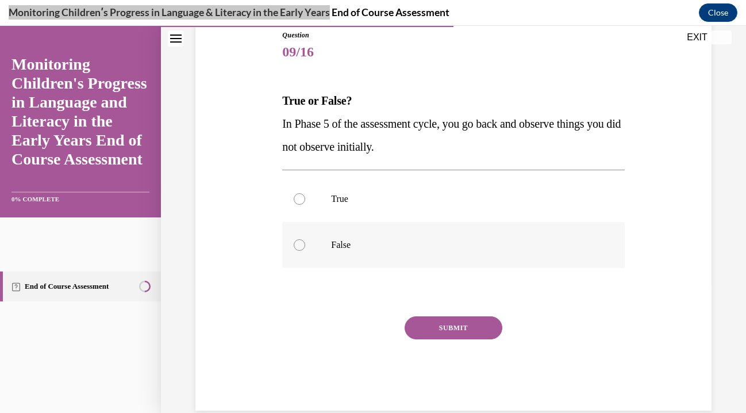
scroll to position [151, 0]
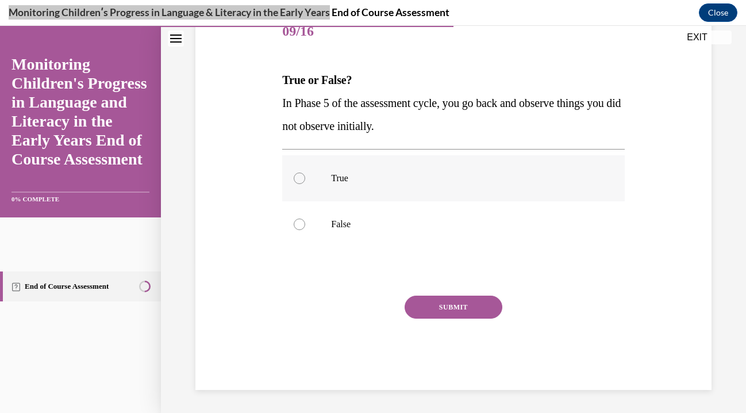
click at [298, 179] on div at bounding box center [300, 179] width 12 height 12
click at [298, 179] on input "True" at bounding box center [300, 179] width 12 height 12
radio input "true"
click at [471, 315] on button "SUBMIT" at bounding box center [454, 307] width 98 height 23
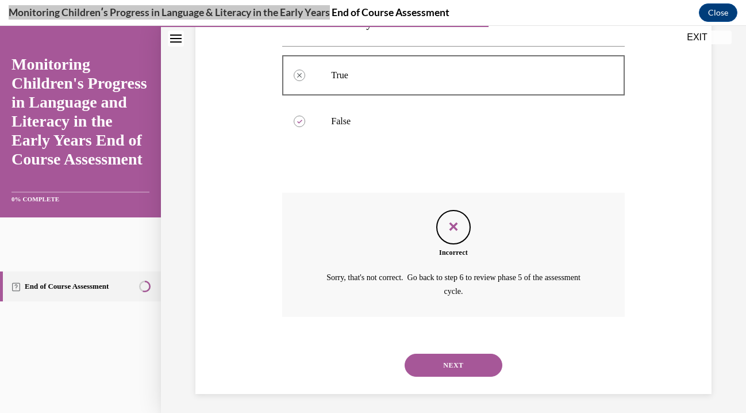
scroll to position [257, 0]
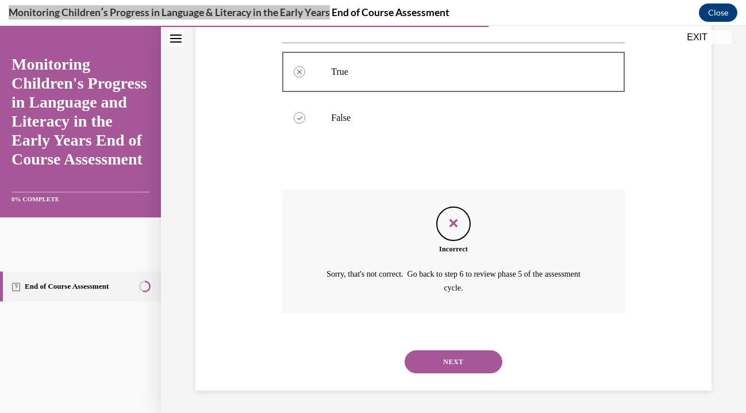
click at [455, 358] on button "NEXT" at bounding box center [454, 361] width 98 height 23
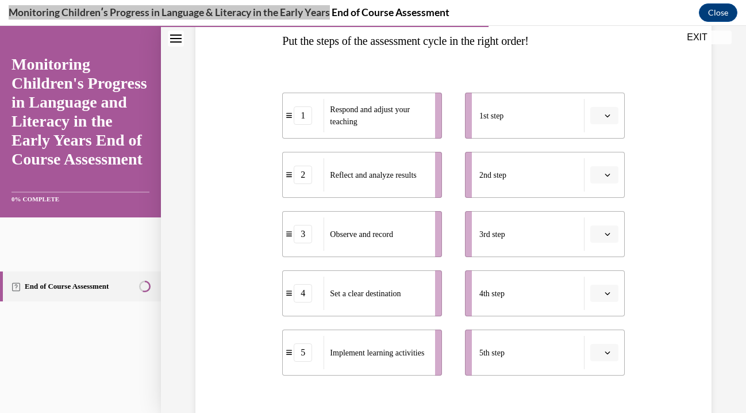
scroll to position [189, 0]
click at [610, 120] on button "button" at bounding box center [605, 116] width 28 height 17
click at [600, 228] on div "4" at bounding box center [603, 233] width 29 height 23
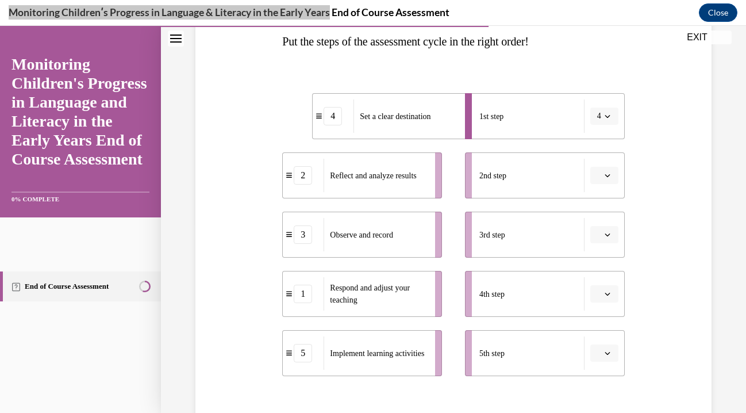
click at [615, 176] on button "button" at bounding box center [605, 175] width 28 height 17
click at [606, 315] on div "5" at bounding box center [603, 315] width 29 height 23
click at [608, 235] on icon "button" at bounding box center [607, 234] width 5 height 3
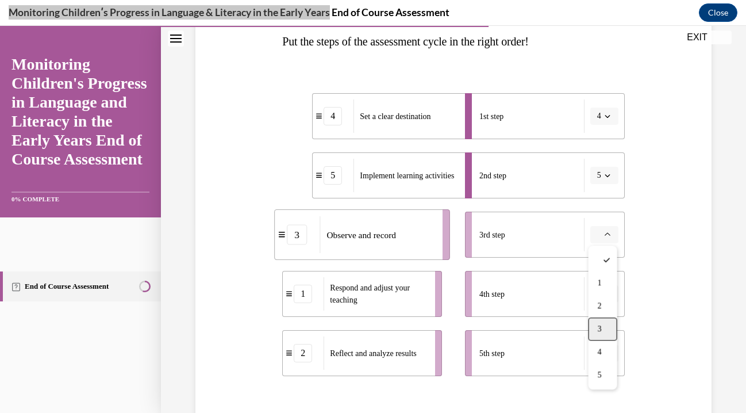
click at [600, 324] on span "3" at bounding box center [600, 328] width 4 height 9
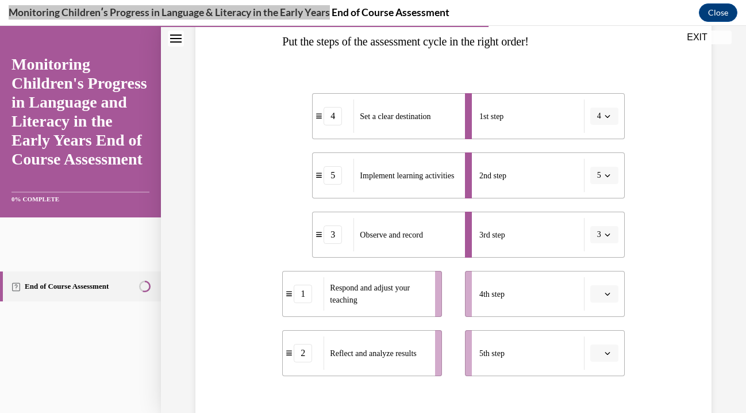
click at [606, 355] on icon "button" at bounding box center [608, 353] width 6 height 6
click at [606, 356] on span "button" at bounding box center [608, 353] width 8 height 8
click at [610, 293] on icon "button" at bounding box center [608, 294] width 6 height 6
click at [612, 204] on div "2" at bounding box center [603, 198] width 29 height 23
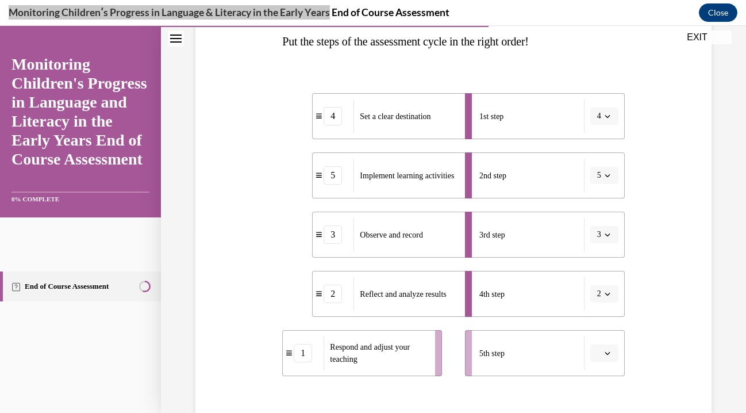
click at [601, 355] on button "button" at bounding box center [605, 352] width 28 height 17
click at [601, 231] on span "1" at bounding box center [600, 235] width 4 height 9
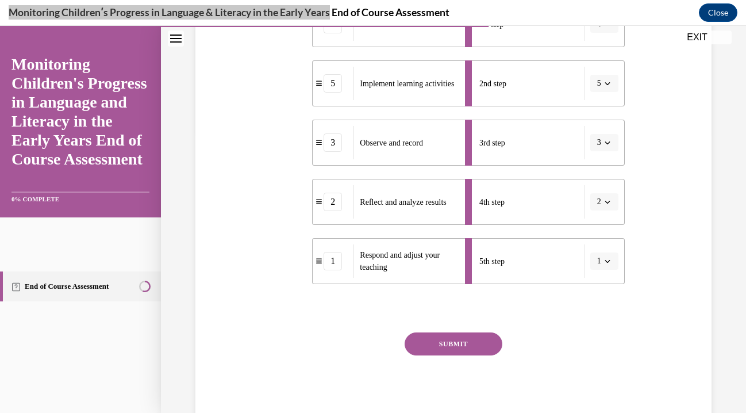
click at [466, 339] on button "SUBMIT" at bounding box center [454, 343] width 98 height 23
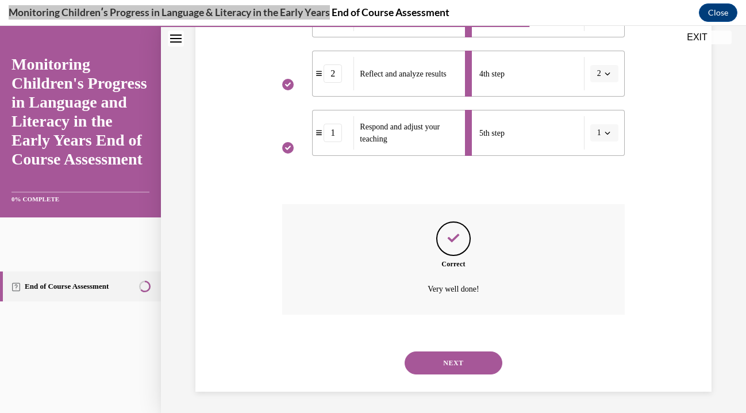
scroll to position [411, 0]
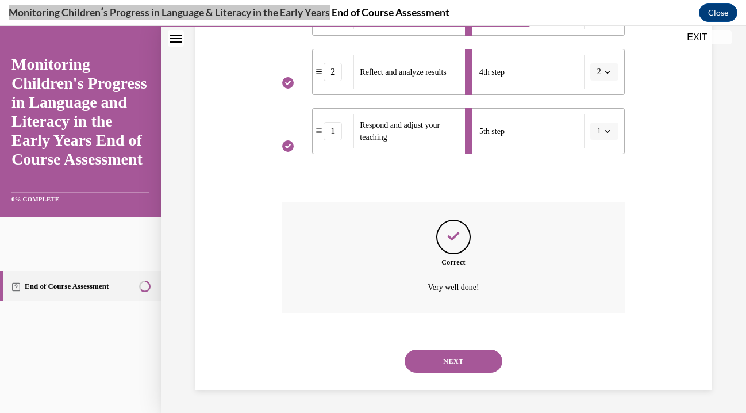
click at [460, 351] on button "NEXT" at bounding box center [454, 361] width 98 height 23
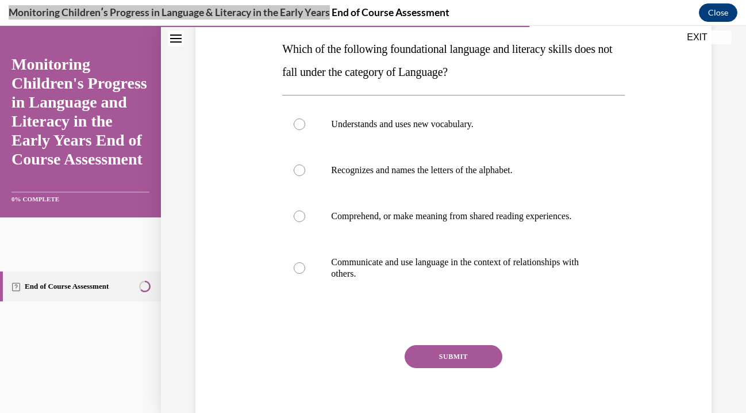
scroll to position [181, 0]
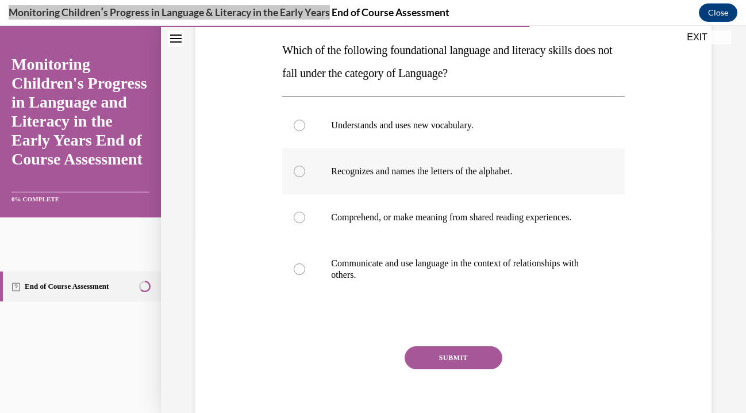
click at [298, 171] on div at bounding box center [300, 172] width 12 height 12
click at [298, 171] on input "Recognizes and names the letters of the alphabet." at bounding box center [300, 172] width 12 height 12
radio input "true"
click at [424, 361] on button "SUBMIT" at bounding box center [454, 357] width 98 height 23
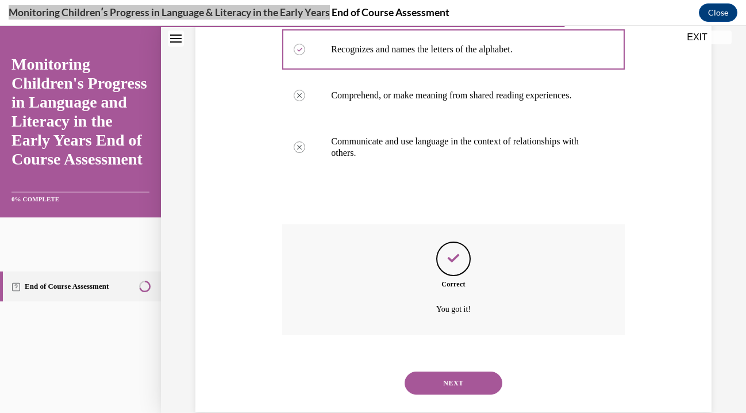
scroll to position [324, 0]
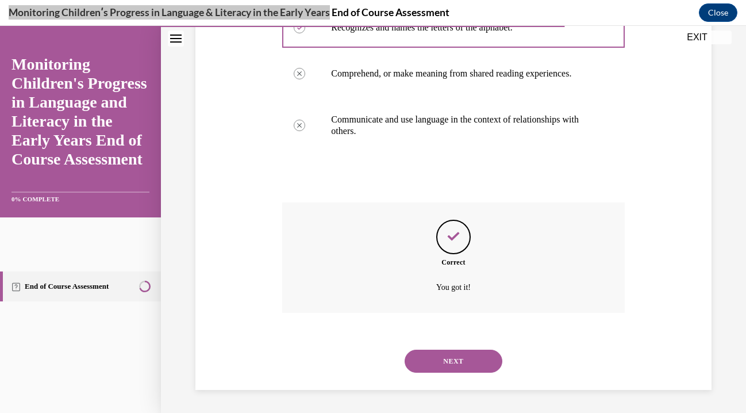
click at [447, 355] on button "NEXT" at bounding box center [454, 361] width 98 height 23
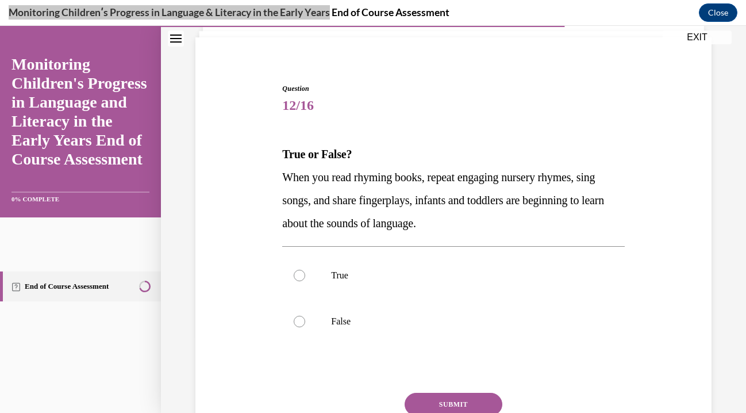
scroll to position [131, 0]
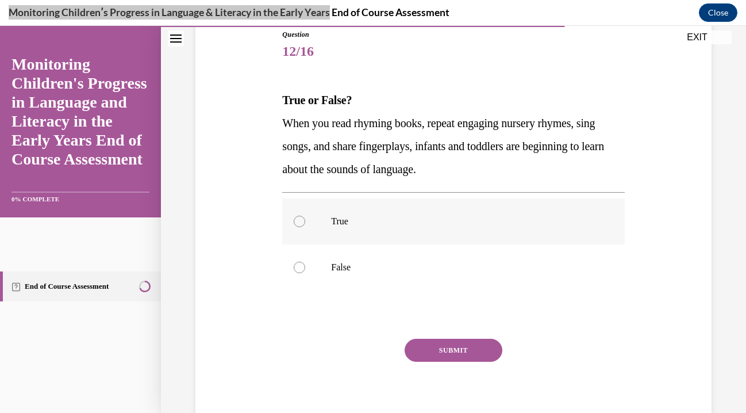
click at [304, 220] on div at bounding box center [300, 222] width 12 height 12
click at [304, 220] on input "True" at bounding box center [300, 222] width 12 height 12
radio input "true"
click at [453, 346] on button "SUBMIT" at bounding box center [454, 350] width 98 height 23
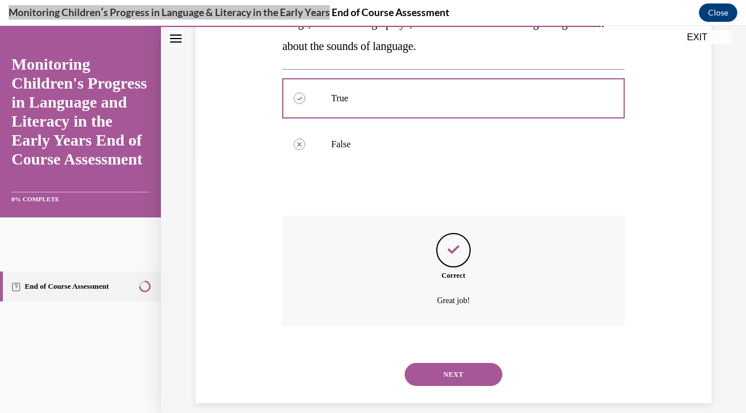
scroll to position [267, 0]
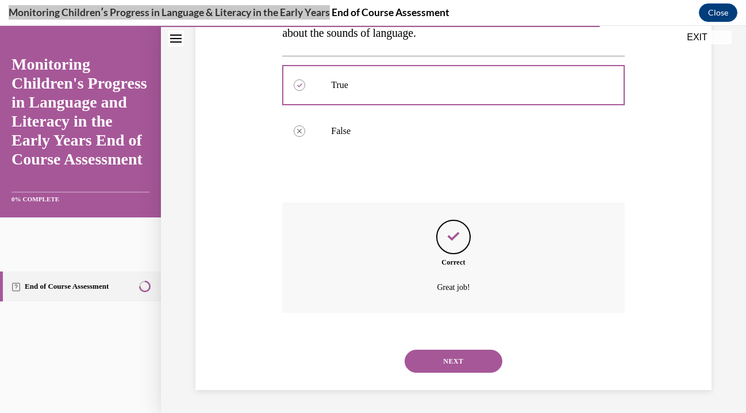
click at [455, 358] on button "NEXT" at bounding box center [454, 361] width 98 height 23
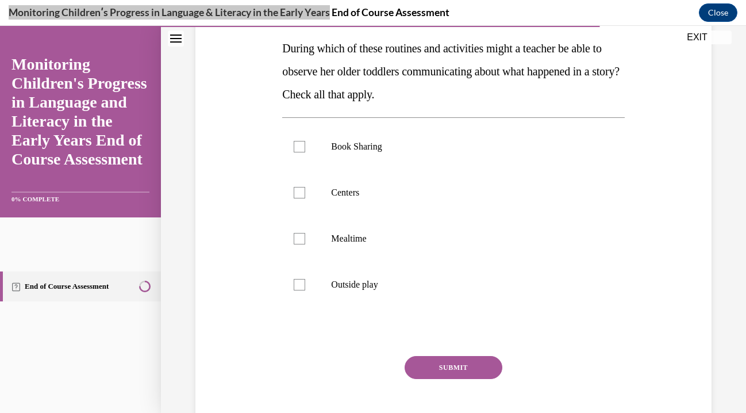
scroll to position [177, 0]
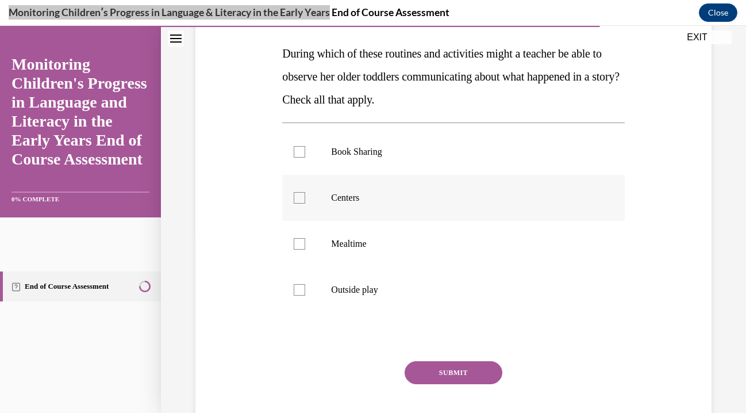
click at [297, 192] on div at bounding box center [300, 198] width 12 height 12
click at [297, 192] on input "Centers" at bounding box center [300, 198] width 12 height 12
checkbox input "true"
click at [298, 154] on div at bounding box center [300, 152] width 12 height 12
click at [298, 154] on input "Book Sharing" at bounding box center [300, 152] width 12 height 12
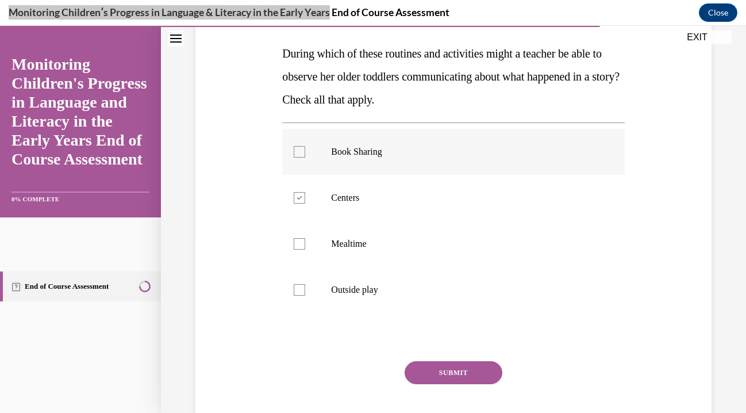
checkbox input "true"
click at [446, 373] on button "SUBMIT" at bounding box center [454, 372] width 98 height 23
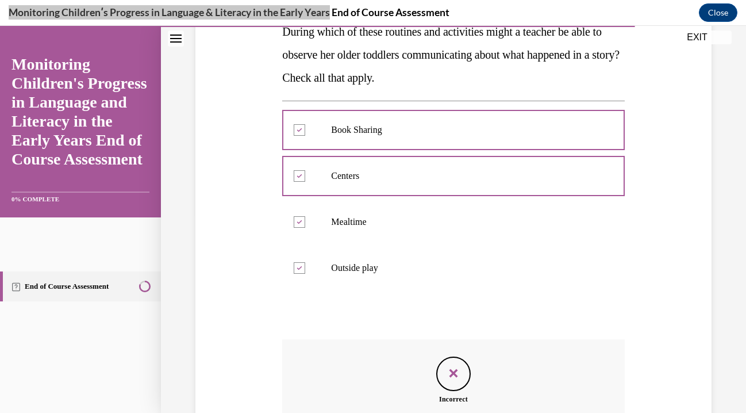
scroll to position [172, 0]
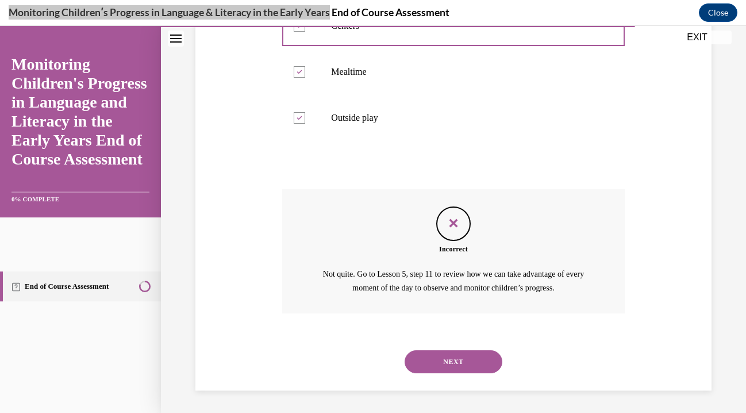
click at [456, 362] on button "NEXT" at bounding box center [454, 361] width 98 height 23
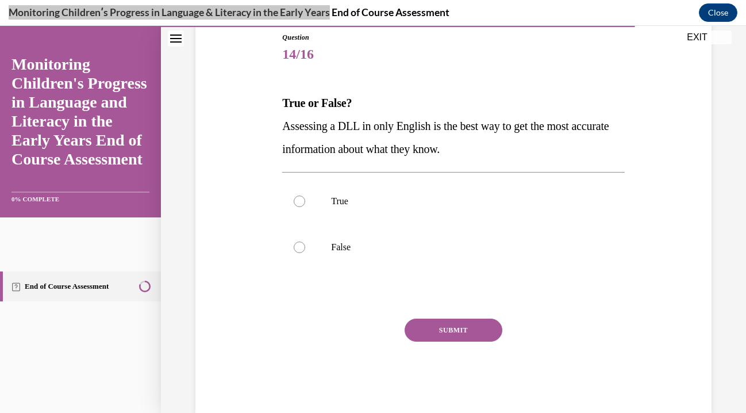
scroll to position [151, 0]
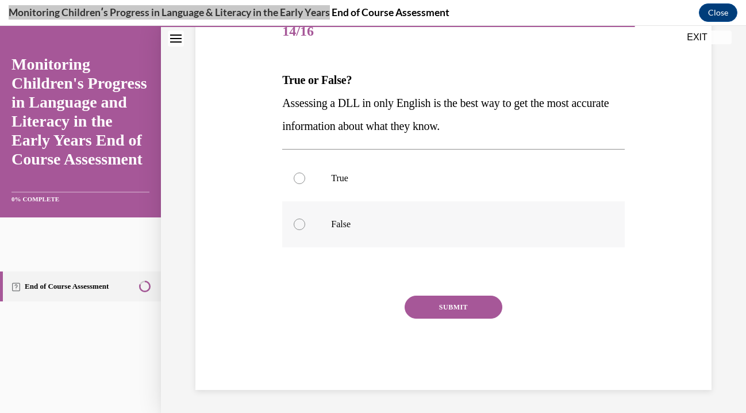
click at [298, 225] on div at bounding box center [300, 225] width 12 height 12
click at [298, 225] on input "False" at bounding box center [300, 225] width 12 height 12
radio input "true"
click at [464, 308] on button "SUBMIT" at bounding box center [454, 307] width 98 height 23
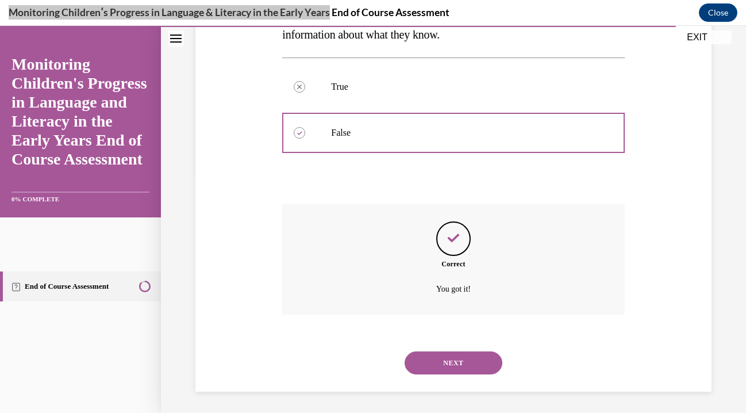
scroll to position [244, 0]
click at [451, 351] on button "NEXT" at bounding box center [454, 361] width 98 height 23
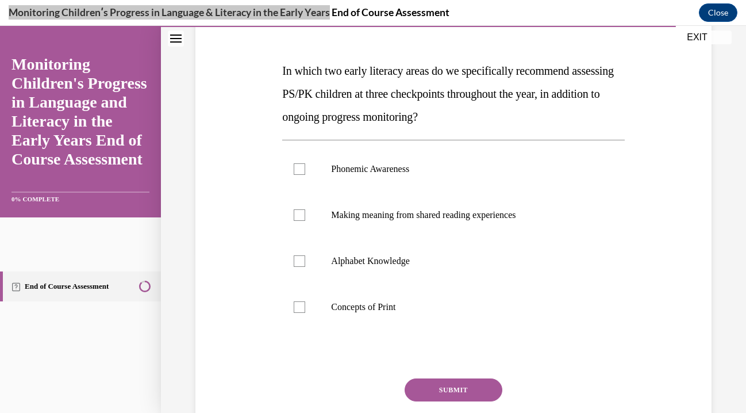
scroll to position [168, 0]
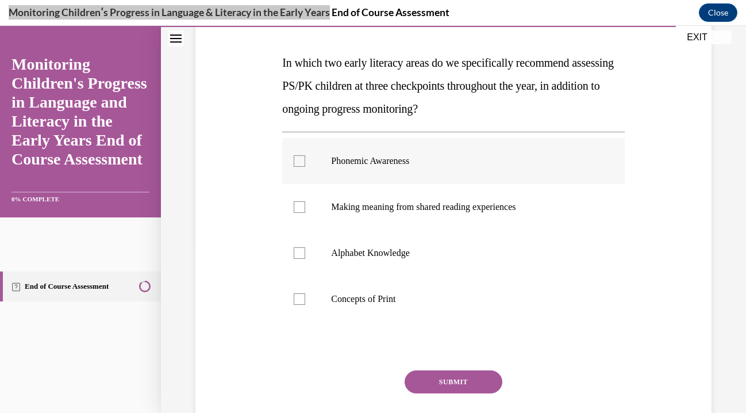
click at [297, 162] on div at bounding box center [300, 161] width 12 height 12
click at [297, 162] on input "Phonemic Awareness" at bounding box center [300, 161] width 12 height 12
checkbox input "true"
click at [301, 256] on div at bounding box center [300, 253] width 12 height 12
click at [301, 256] on input "Alphabet Knowledge" at bounding box center [300, 253] width 12 height 12
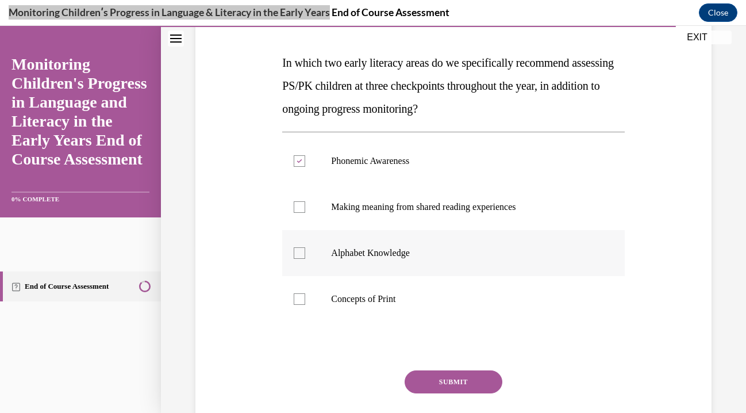
checkbox input "true"
click at [461, 375] on button "SUBMIT" at bounding box center [454, 381] width 98 height 23
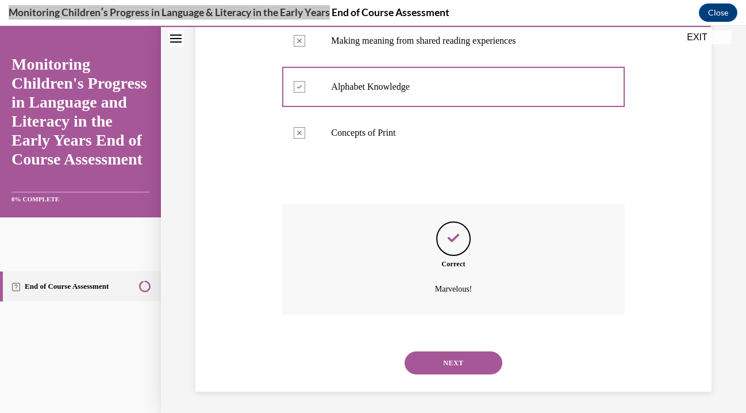
scroll to position [336, 0]
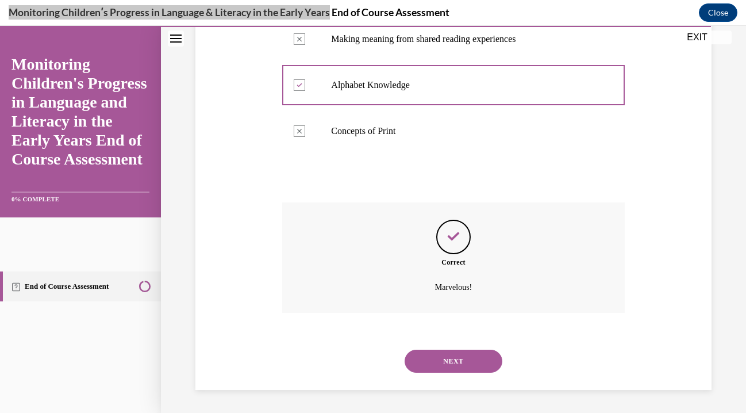
click at [447, 366] on button "NEXT" at bounding box center [454, 361] width 98 height 23
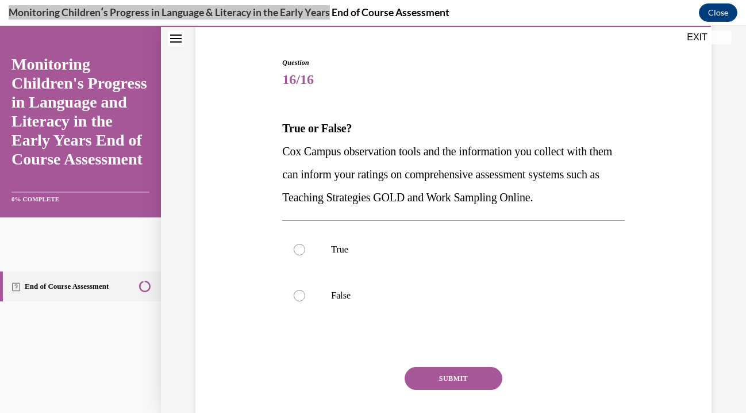
scroll to position [103, 0]
click at [299, 252] on div at bounding box center [300, 249] width 12 height 12
click at [299, 252] on input "True" at bounding box center [300, 249] width 12 height 12
radio input "true"
click at [439, 380] on button "SUBMIT" at bounding box center [454, 377] width 98 height 23
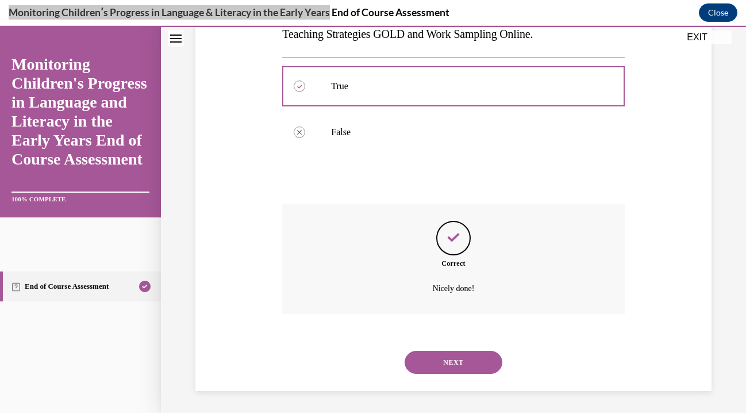
scroll to position [267, 0]
click at [456, 355] on button "NEXT" at bounding box center [454, 361] width 98 height 23
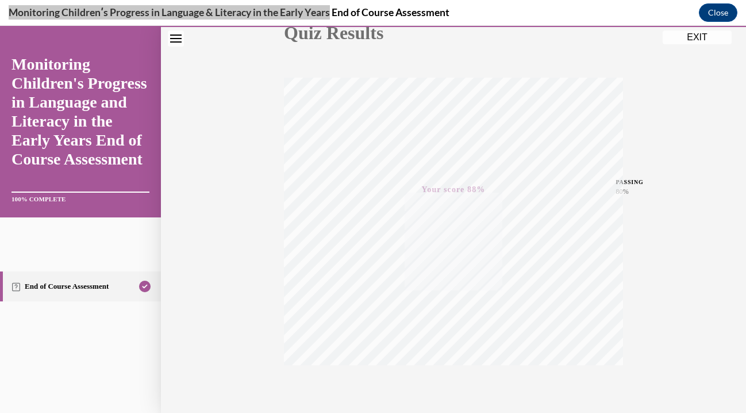
scroll to position [202, 0]
click at [695, 39] on button "EXIT" at bounding box center [697, 37] width 69 height 14
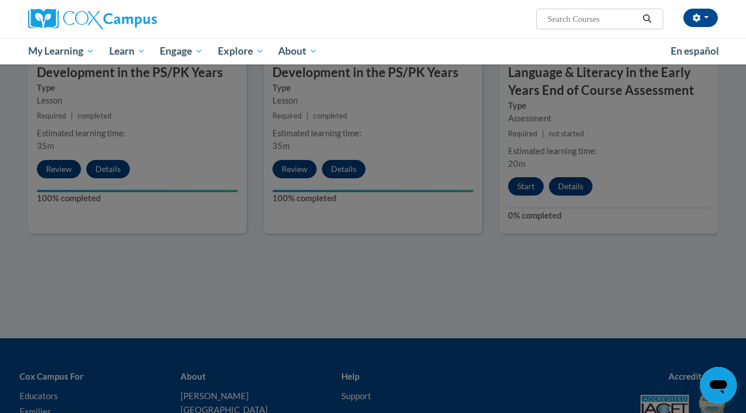
scroll to position [0, 0]
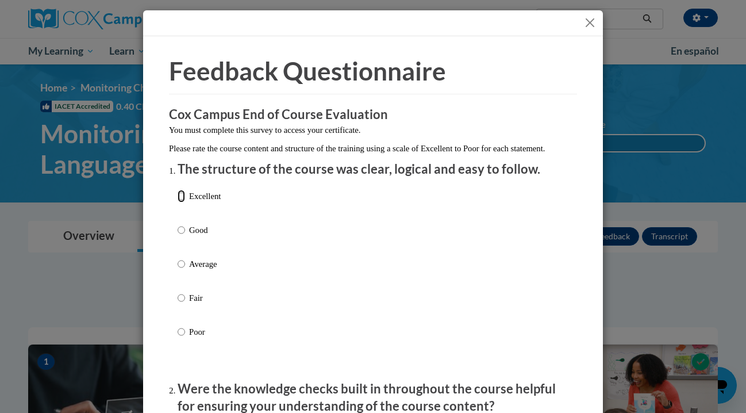
click at [180, 202] on input "Excellent" at bounding box center [181, 196] width 7 height 13
radio input "true"
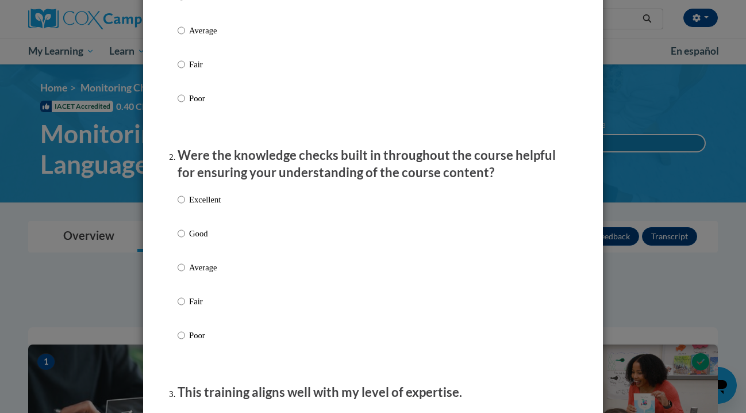
scroll to position [242, 0]
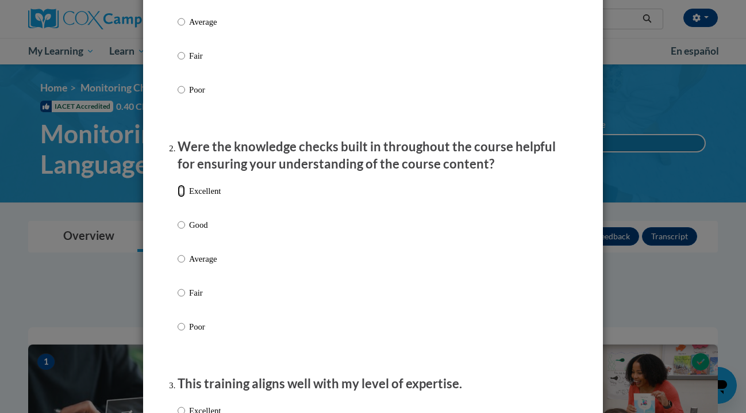
click at [182, 197] on input "Excellent" at bounding box center [181, 191] width 7 height 13
radio input "true"
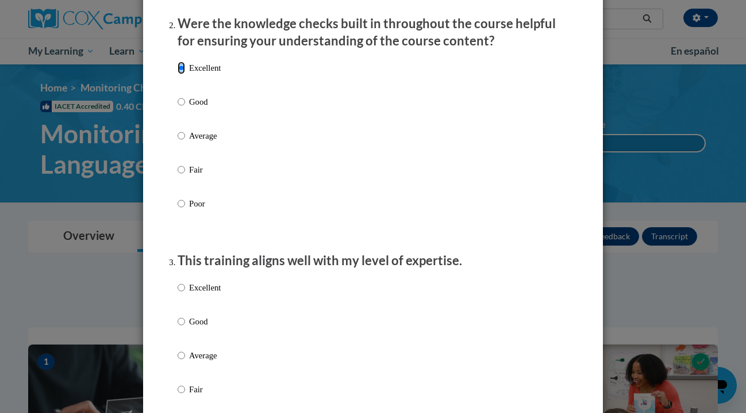
scroll to position [411, 0]
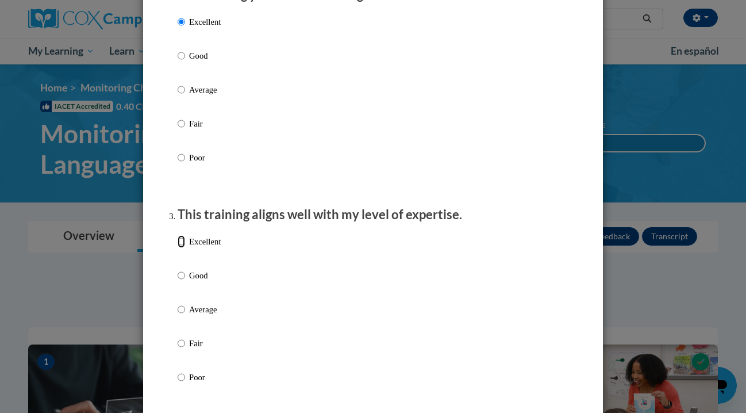
click at [181, 248] on input "Excellent" at bounding box center [181, 241] width 7 height 13
radio input "true"
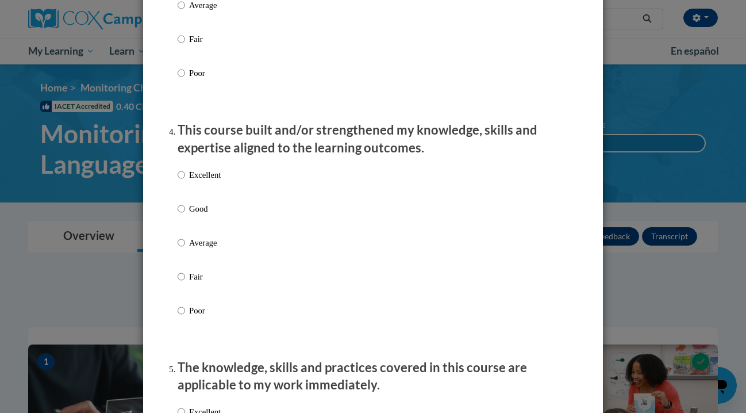
scroll to position [717, 0]
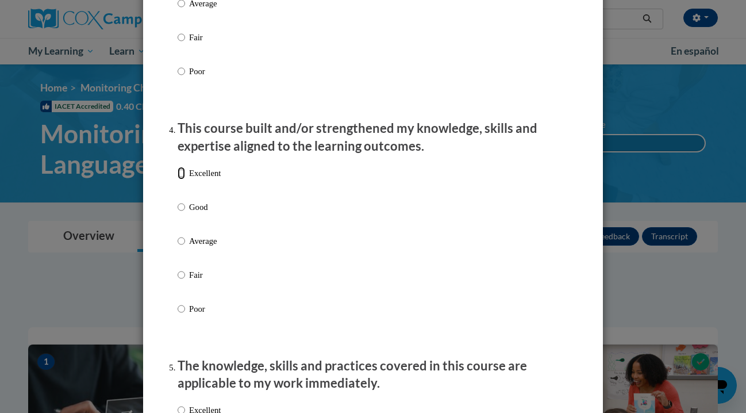
click at [184, 179] on input "Excellent" at bounding box center [181, 173] width 7 height 13
radio input "true"
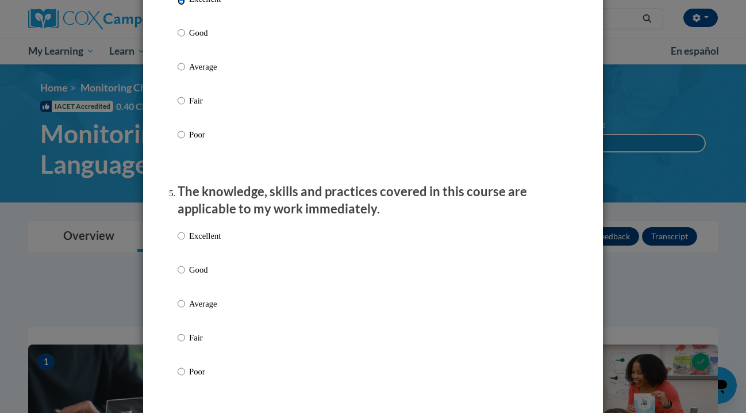
scroll to position [951, 0]
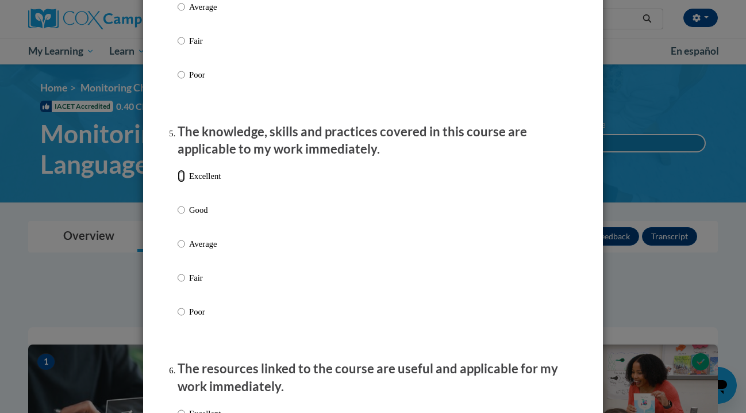
click at [182, 182] on input "Excellent" at bounding box center [181, 176] width 7 height 13
radio input "true"
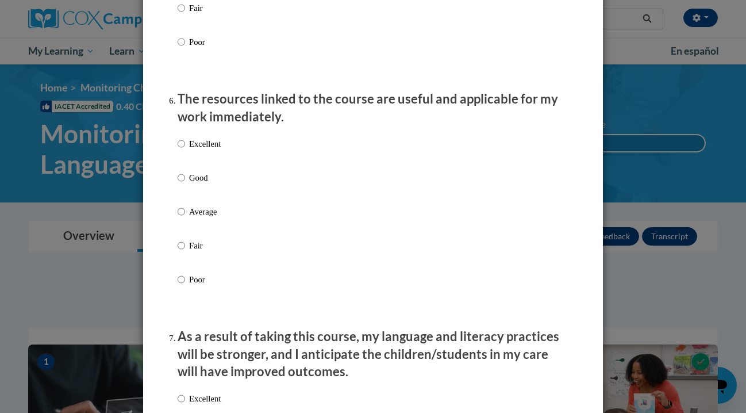
scroll to position [1223, 0]
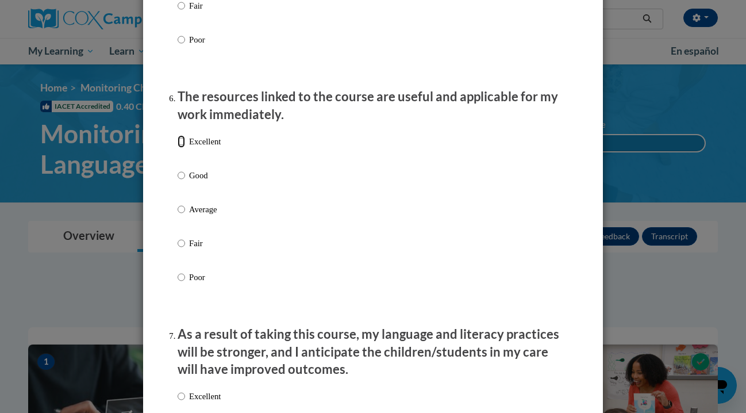
click at [181, 148] on input "Excellent" at bounding box center [181, 141] width 7 height 13
radio input "true"
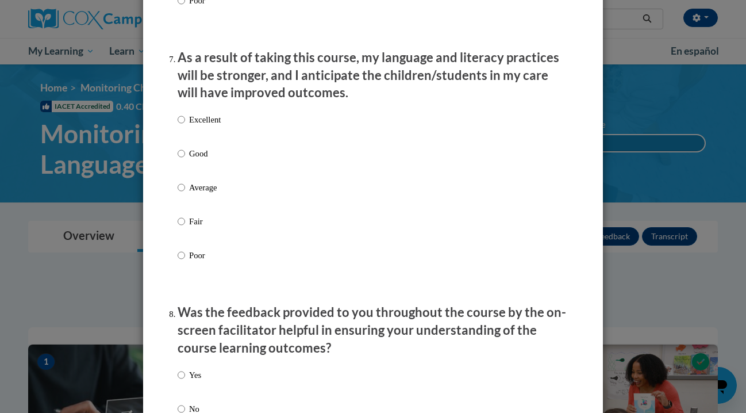
scroll to position [1511, 0]
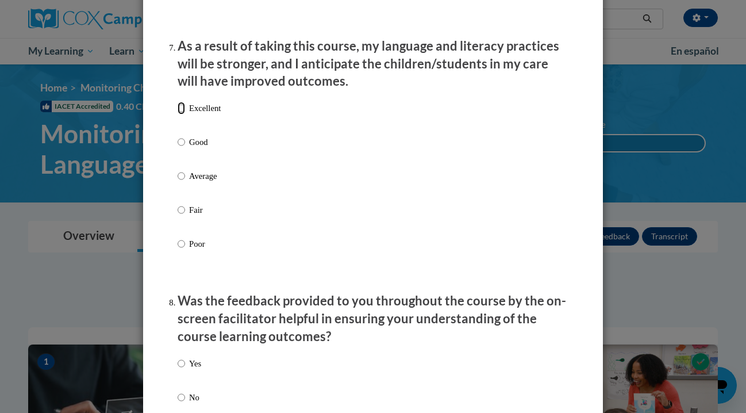
click at [184, 114] on input "Excellent" at bounding box center [181, 108] width 7 height 13
radio input "true"
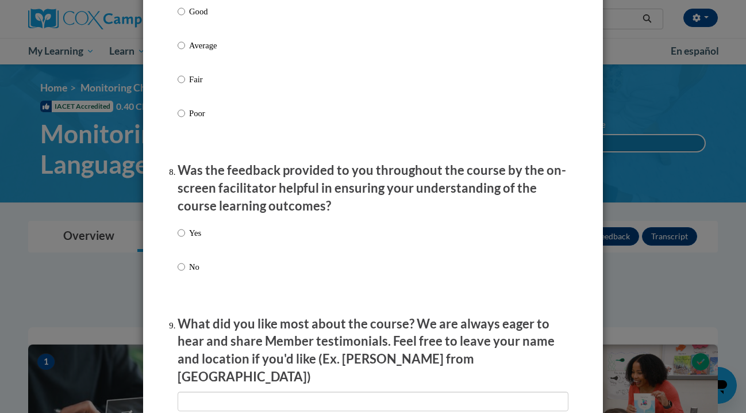
scroll to position [1676, 0]
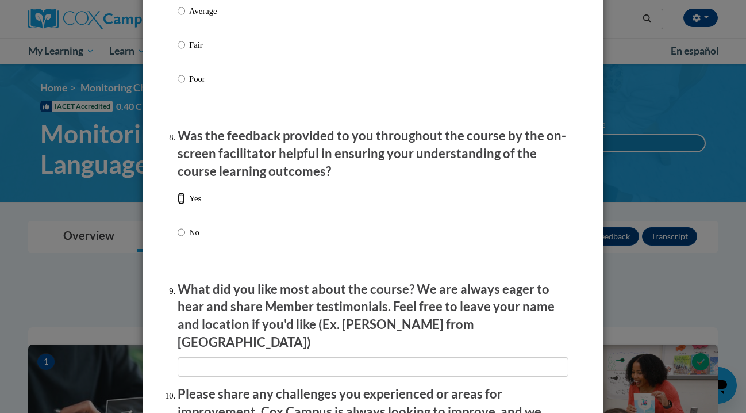
click at [183, 203] on input "Yes" at bounding box center [181, 198] width 7 height 13
radio input "true"
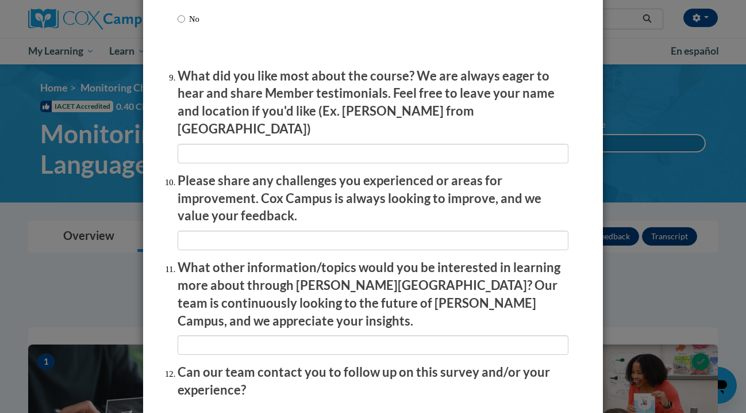
scroll to position [1979, 0]
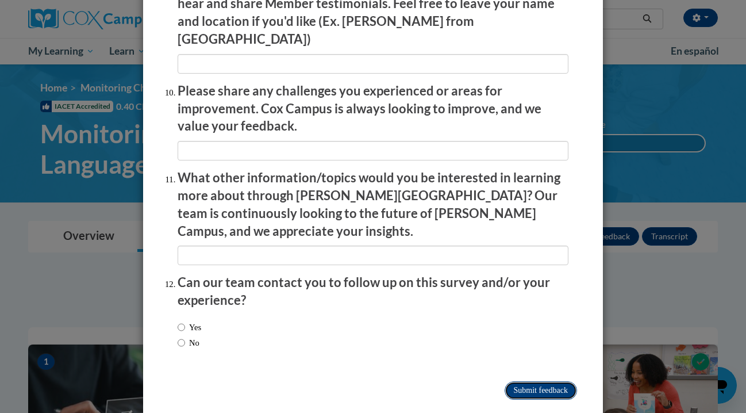
click at [539, 381] on input "Submit feedback" at bounding box center [541, 390] width 72 height 18
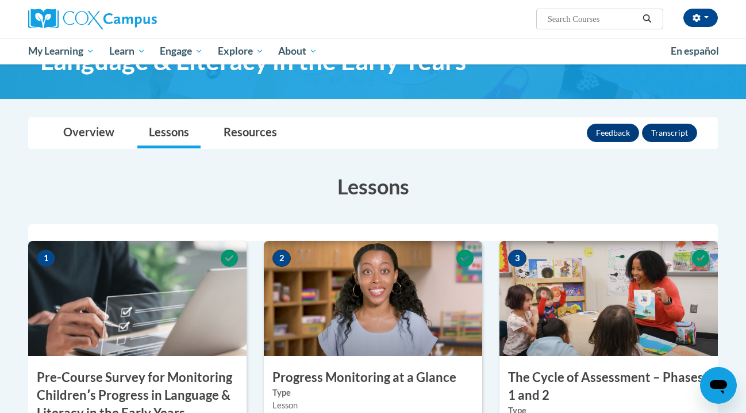
scroll to position [0, 0]
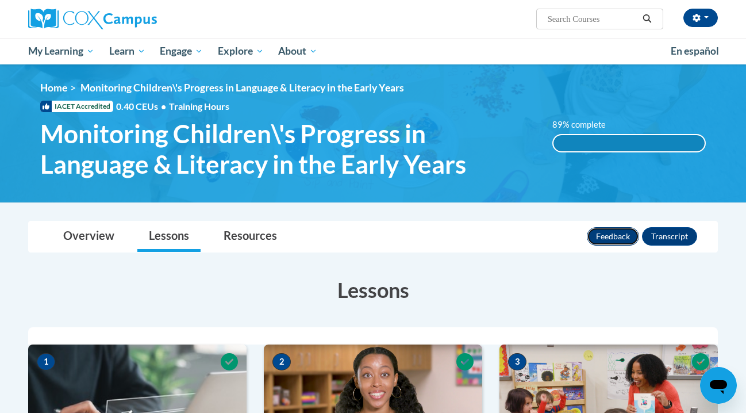
click at [618, 236] on button "Feedback" at bounding box center [613, 236] width 52 height 18
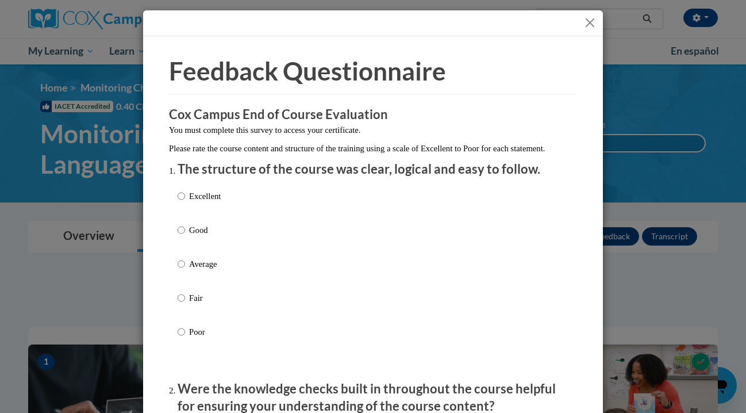
click at [589, 27] on button "Close" at bounding box center [590, 23] width 14 height 14
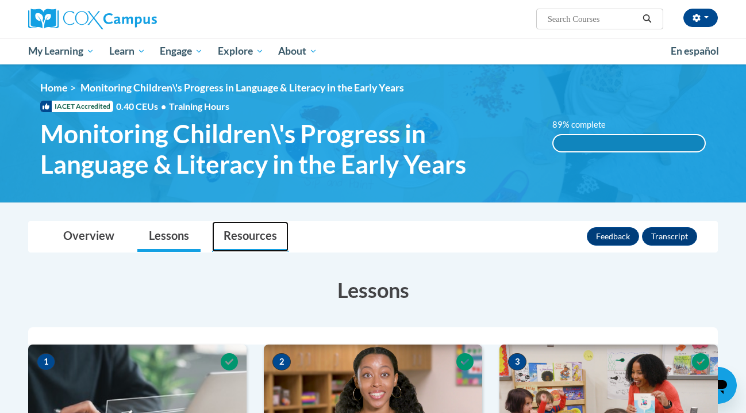
click at [262, 238] on link "Resources" at bounding box center [250, 236] width 76 height 30
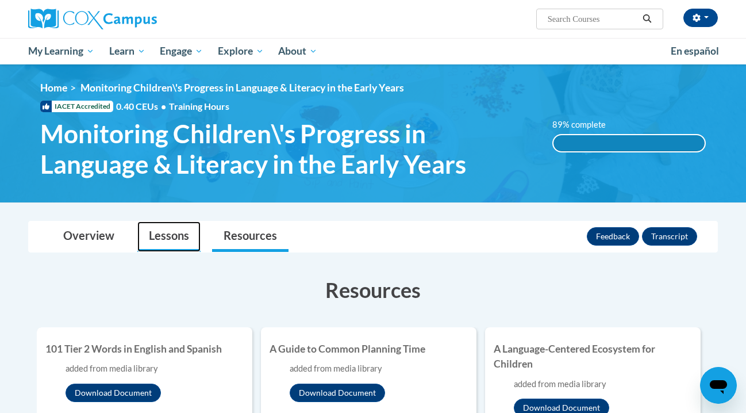
click at [159, 240] on link "Lessons" at bounding box center [168, 236] width 63 height 30
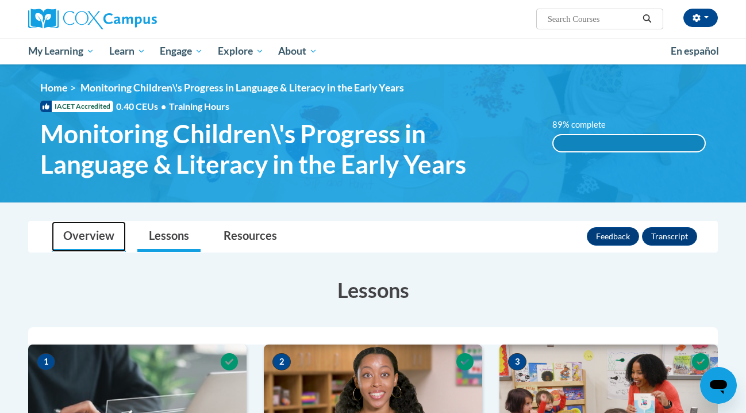
click at [101, 242] on link "Overview" at bounding box center [89, 236] width 74 height 30
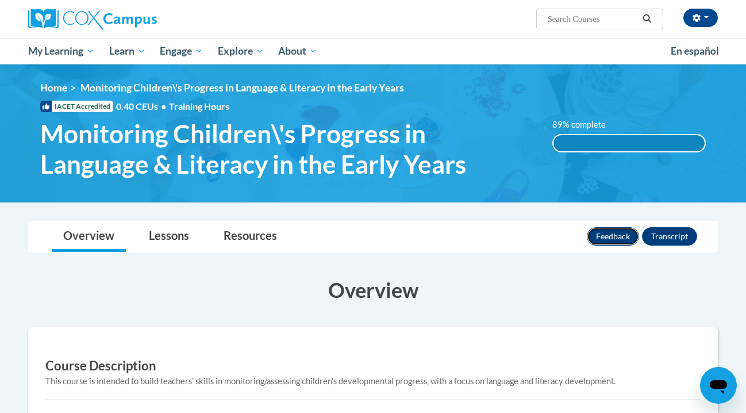
click at [620, 243] on button "Feedback" at bounding box center [613, 236] width 52 height 18
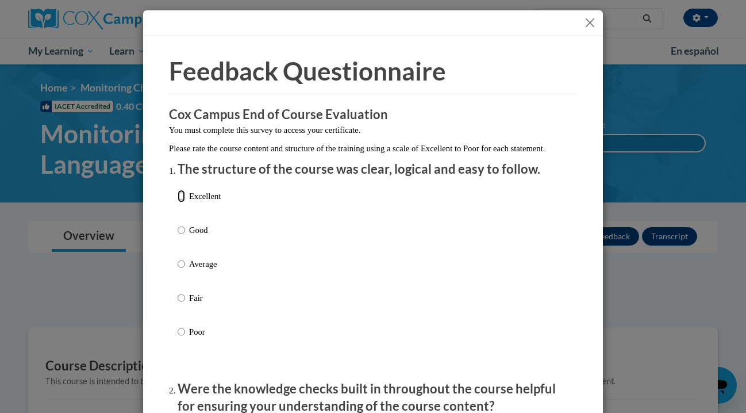
click at [184, 202] on input "Excellent" at bounding box center [181, 196] width 7 height 13
radio input "true"
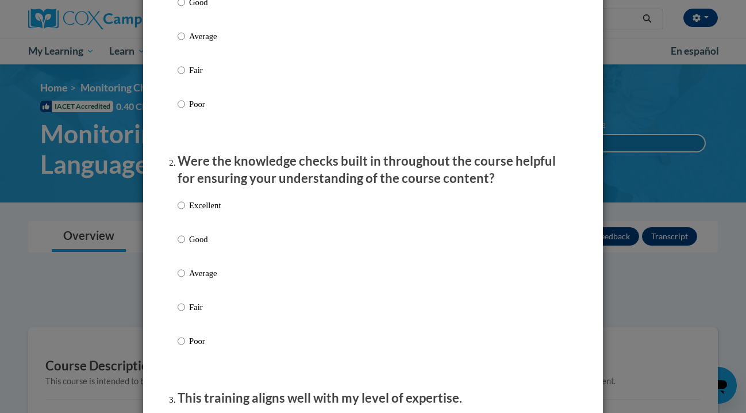
scroll to position [291, 0]
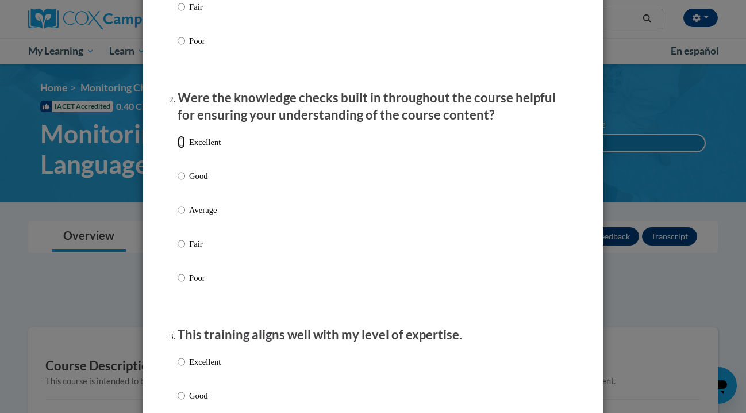
click at [181, 148] on input "Excellent" at bounding box center [181, 142] width 7 height 13
radio input "true"
click at [181, 368] on input "Excellent" at bounding box center [181, 361] width 7 height 13
radio input "true"
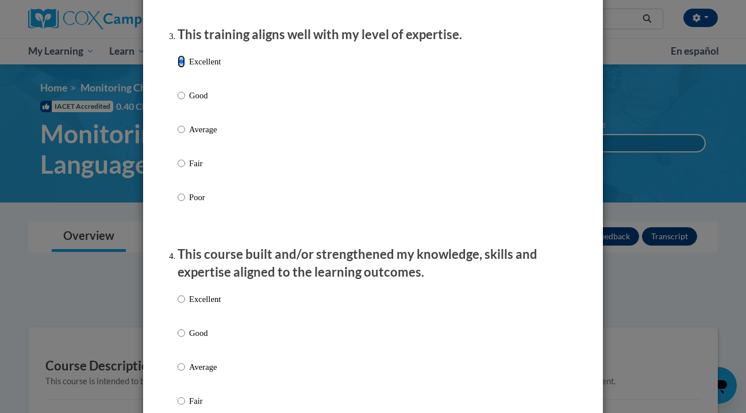
scroll to position [647, 0]
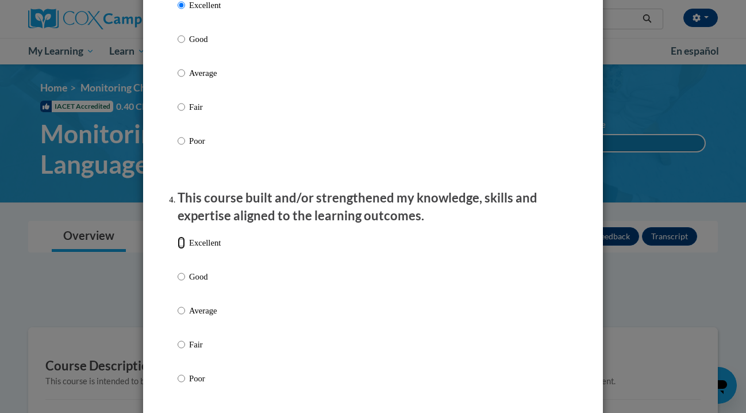
click at [182, 249] on input "Excellent" at bounding box center [181, 242] width 7 height 13
radio input "true"
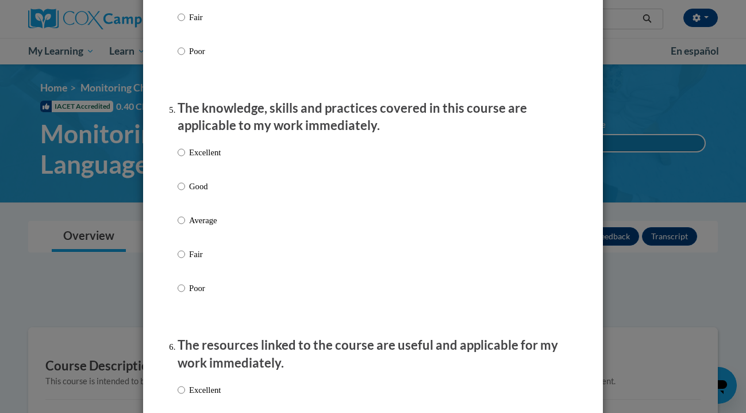
scroll to position [1031, 0]
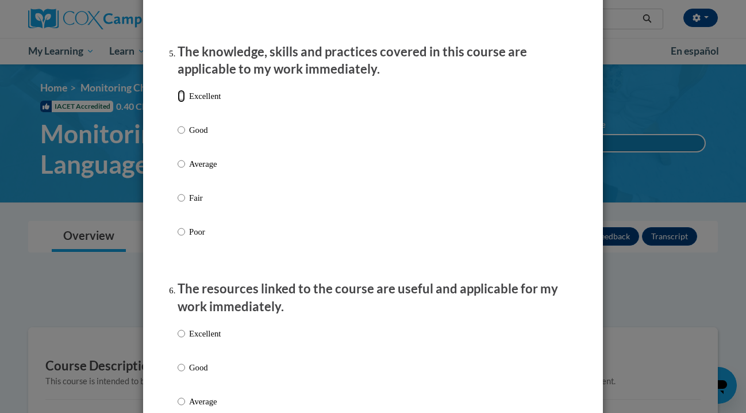
click at [183, 102] on input "Excellent" at bounding box center [181, 96] width 7 height 13
radio input "true"
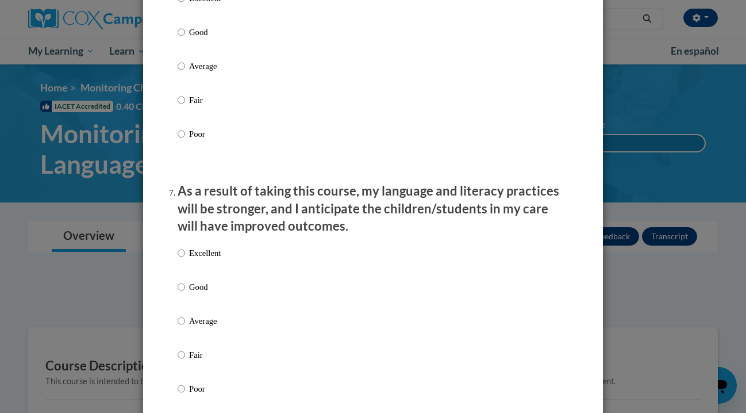
scroll to position [1344, 0]
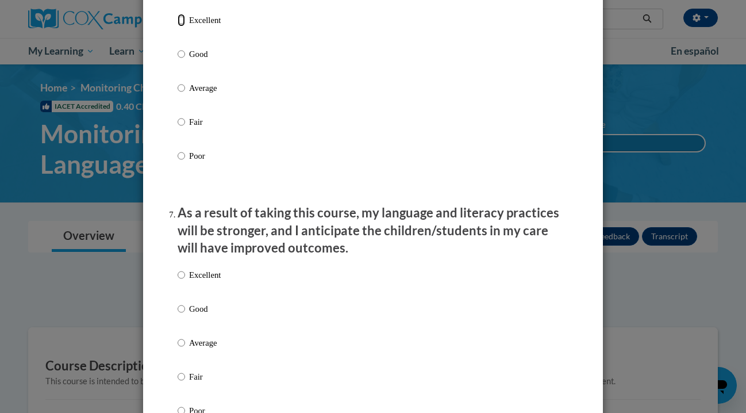
click at [181, 26] on input "Excellent" at bounding box center [181, 20] width 7 height 13
radio input "true"
click at [179, 281] on input "Excellent" at bounding box center [181, 275] width 7 height 13
radio input "true"
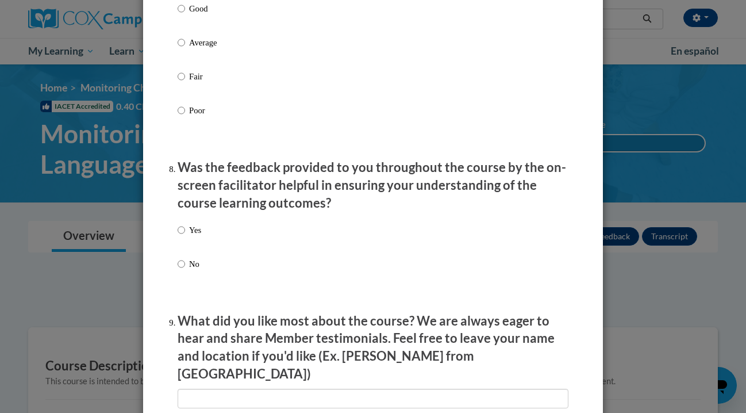
scroll to position [1670, 0]
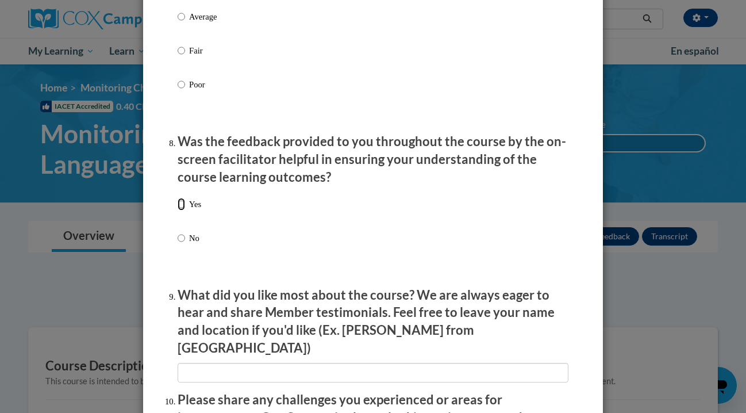
click at [182, 210] on input "Yes" at bounding box center [181, 204] width 7 height 13
radio input "true"
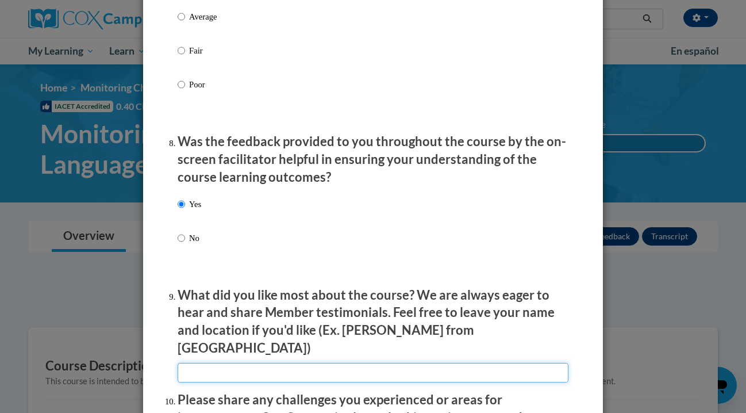
click at [219, 368] on input "textbox" at bounding box center [373, 373] width 391 height 20
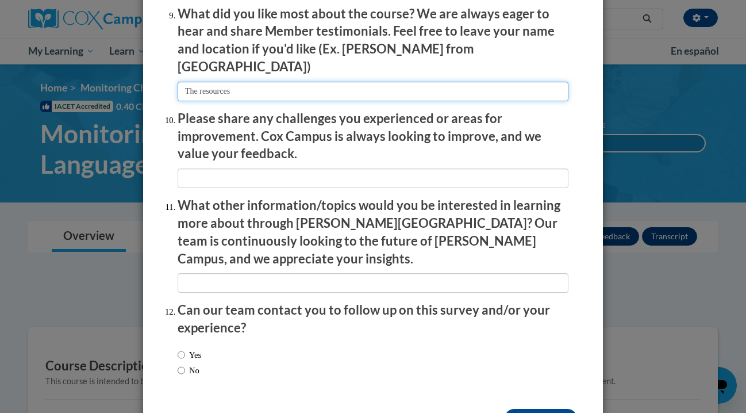
scroll to position [1969, 0]
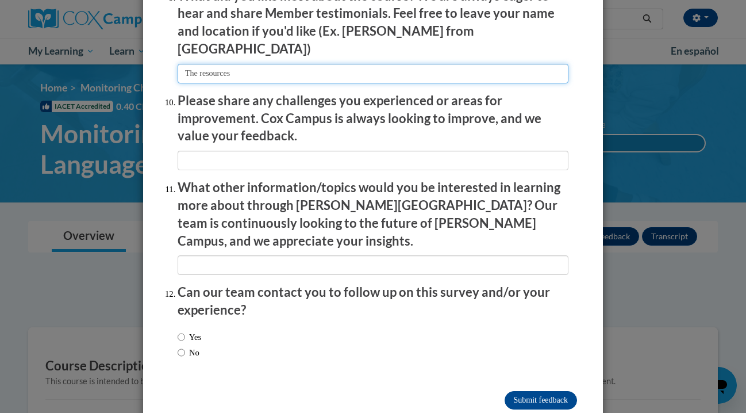
type input "The resources"
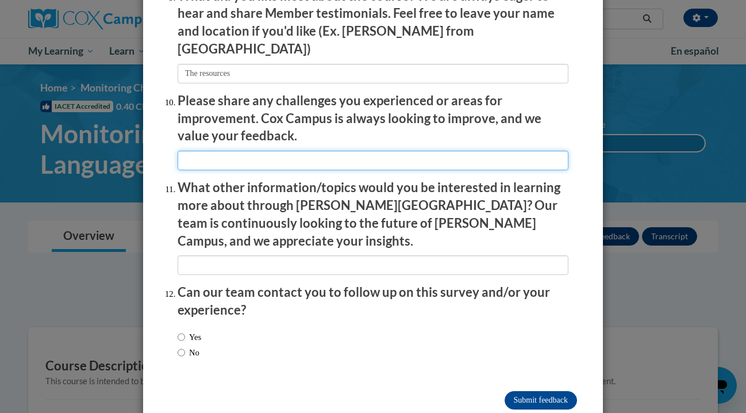
click at [221, 162] on input "textbox" at bounding box center [373, 161] width 391 height 20
type input "N/A"
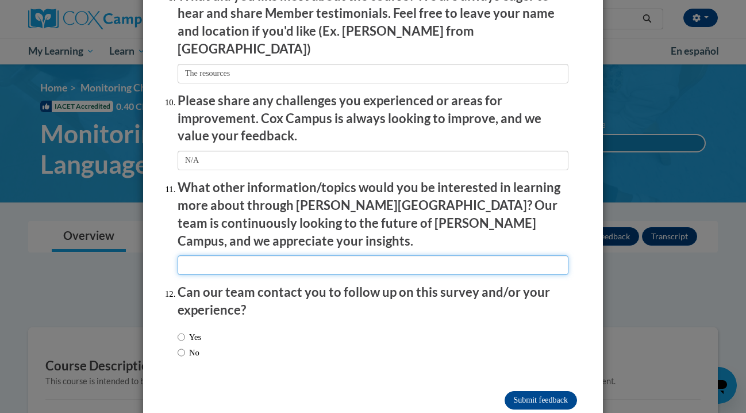
click at [212, 255] on input "textbox" at bounding box center [373, 265] width 391 height 20
type input "N/A"
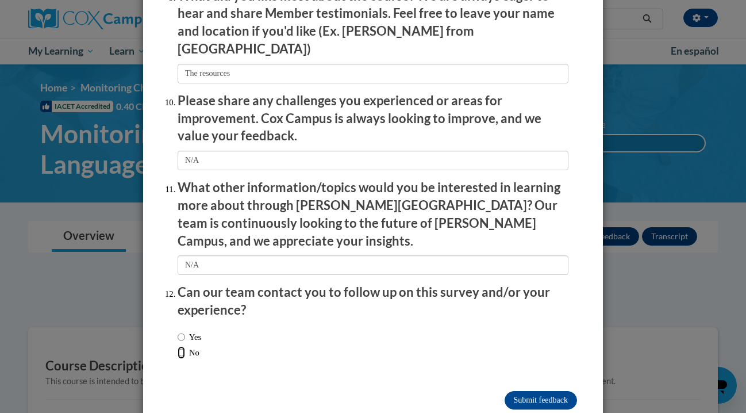
click at [179, 346] on input "No" at bounding box center [181, 352] width 7 height 13
radio input "true"
click at [521, 391] on input "Submit feedback" at bounding box center [541, 400] width 72 height 18
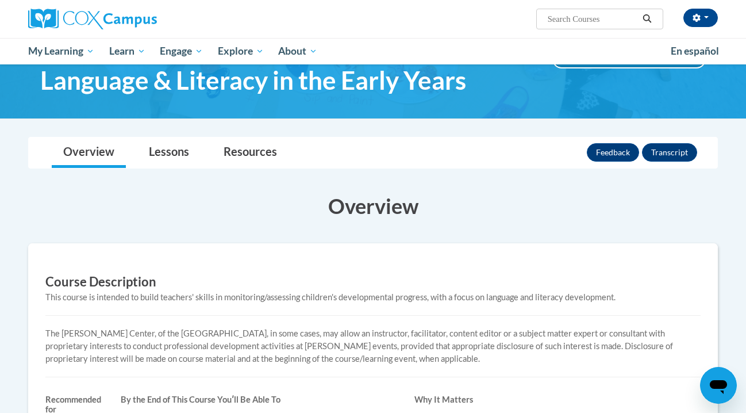
scroll to position [0, 0]
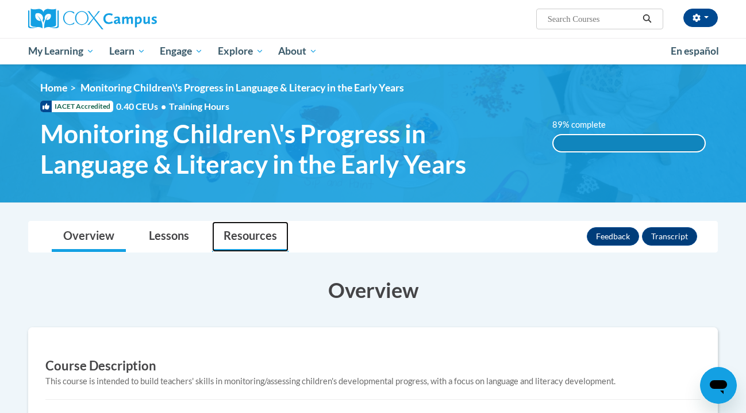
click at [249, 237] on link "Resources" at bounding box center [250, 236] width 76 height 30
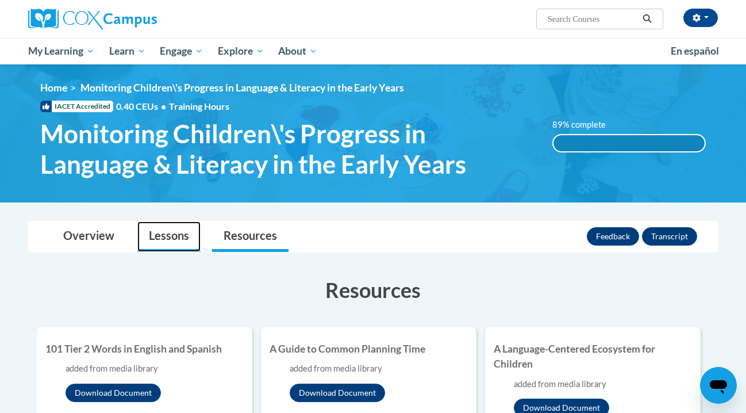
click at [157, 239] on link "Lessons" at bounding box center [168, 236] width 63 height 30
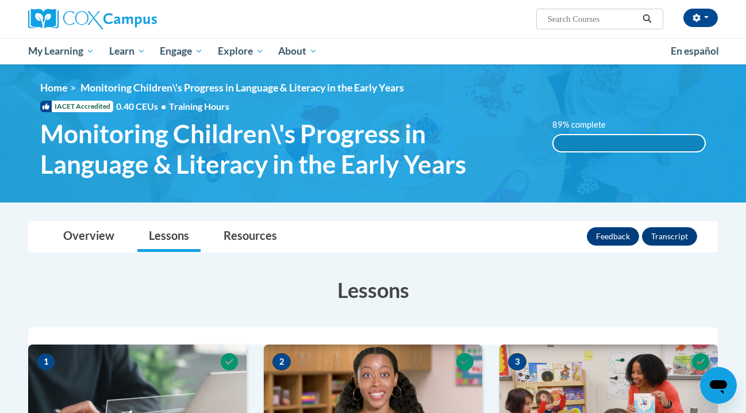
click at [586, 121] on label "89% complete" at bounding box center [586, 124] width 66 height 13
click at [235, 246] on link "Resources" at bounding box center [250, 236] width 76 height 30
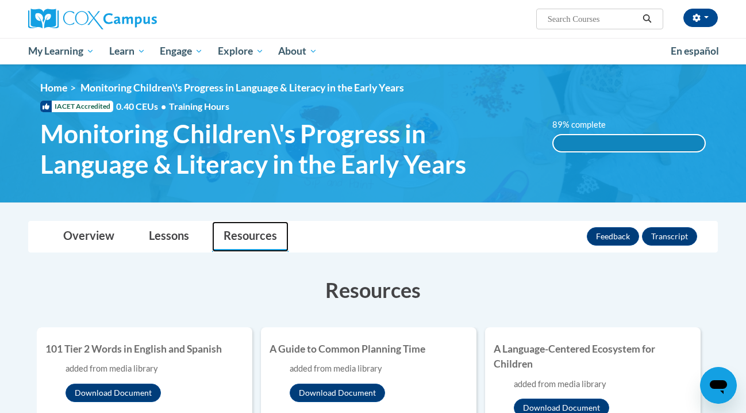
click at [235, 246] on link "Resources" at bounding box center [250, 236] width 76 height 30
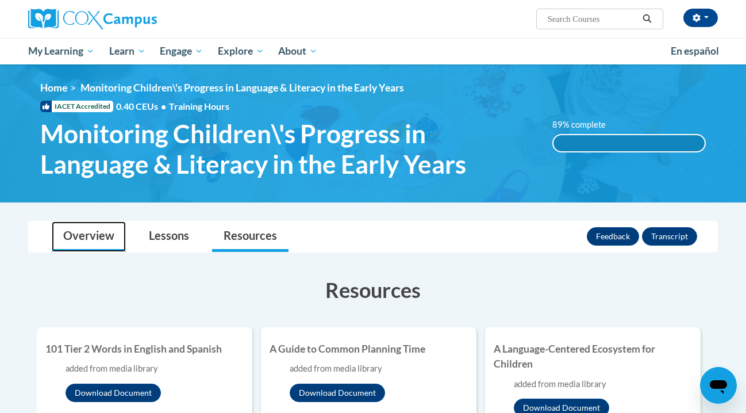
click at [102, 250] on link "Overview" at bounding box center [89, 236] width 74 height 30
